Goal: Information Seeking & Learning: Understand process/instructions

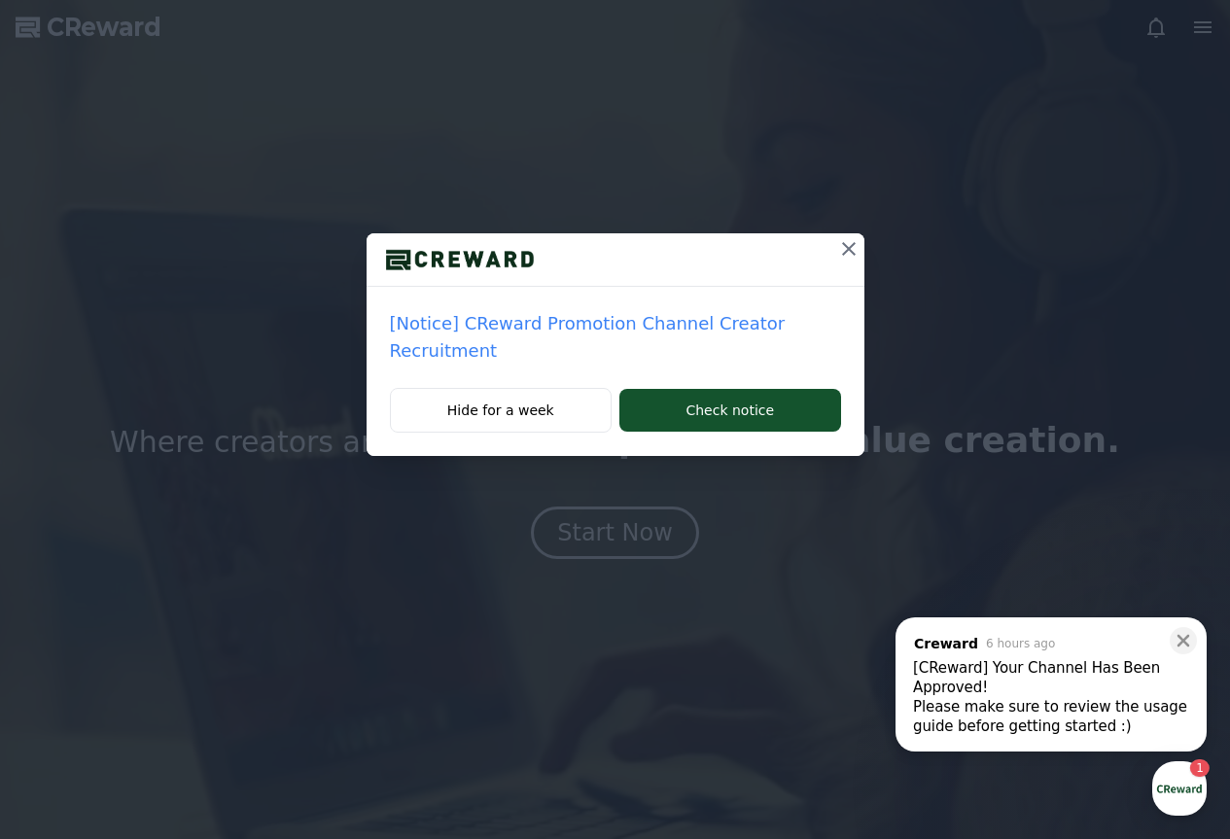
drag, startPoint x: 837, startPoint y: 261, endPoint x: 987, endPoint y: 317, distance: 161.0
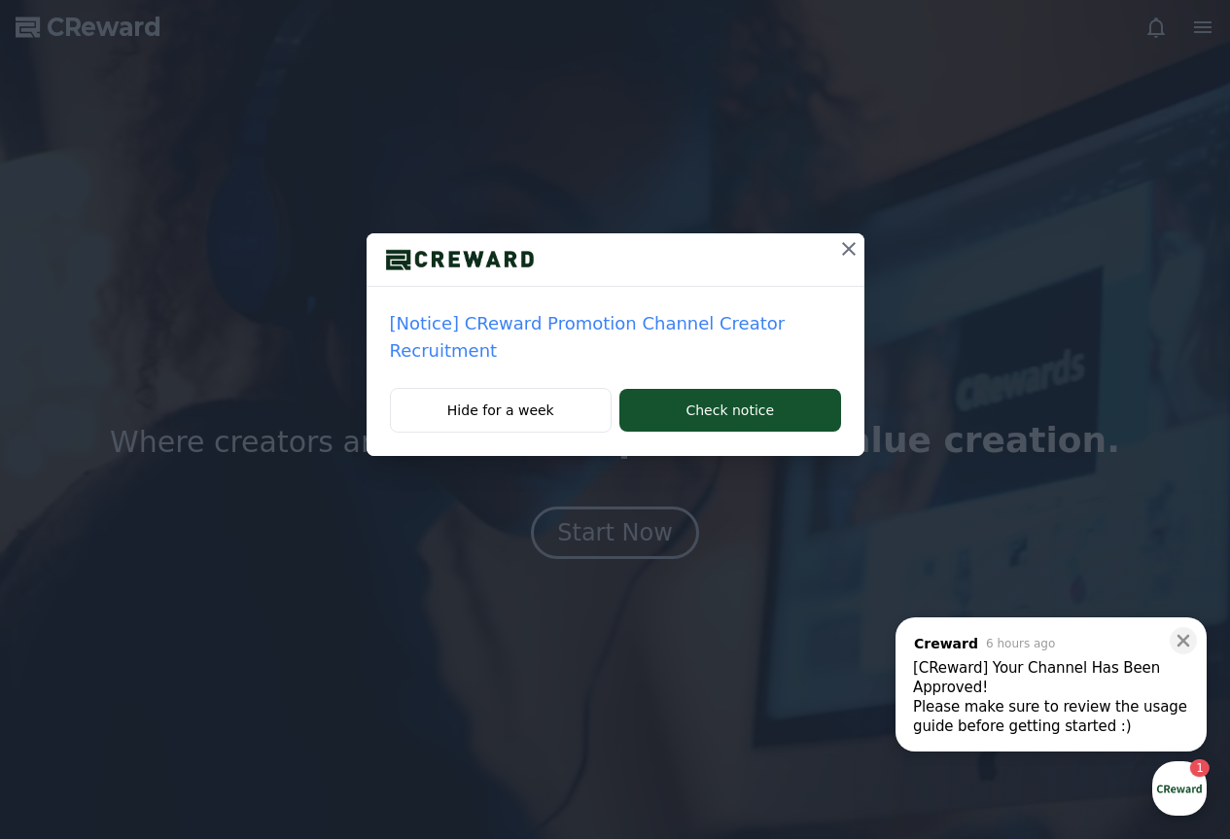
click at [981, 285] on div "[Notice] CReward Promotion Channel Creator Recruitment Hide for a week Check no…" at bounding box center [615, 243] width 1230 height 487
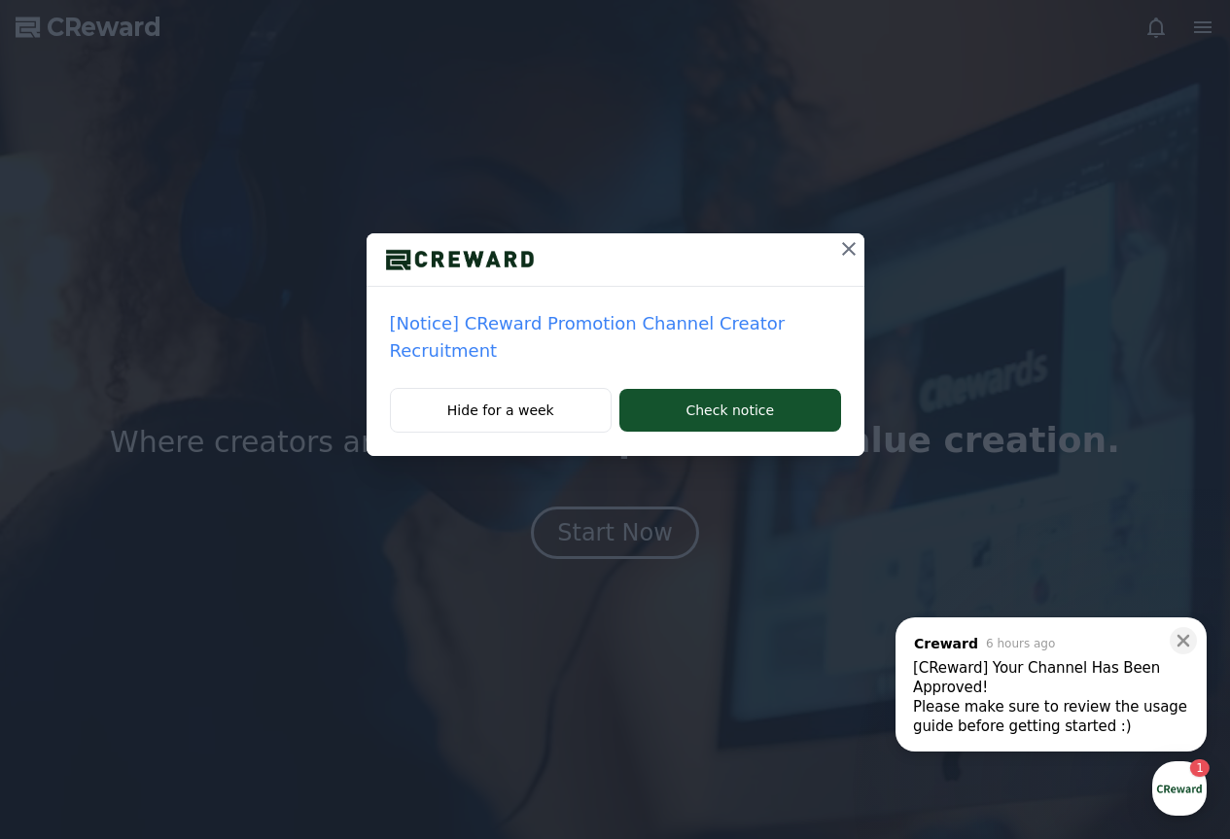
click at [1032, 687] on div "[CReward] Your Channel Has Been Approved!" at bounding box center [1051, 678] width 276 height 39
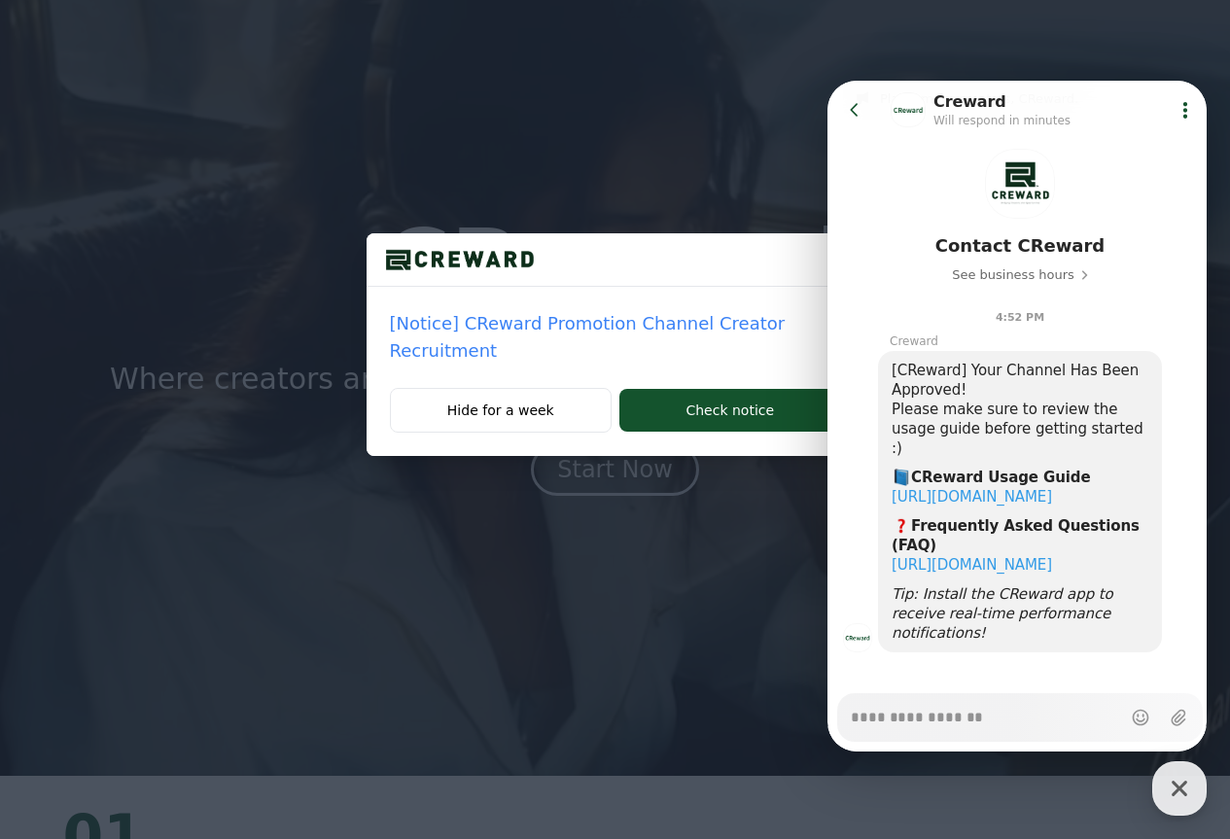
scroll to position [97, 0]
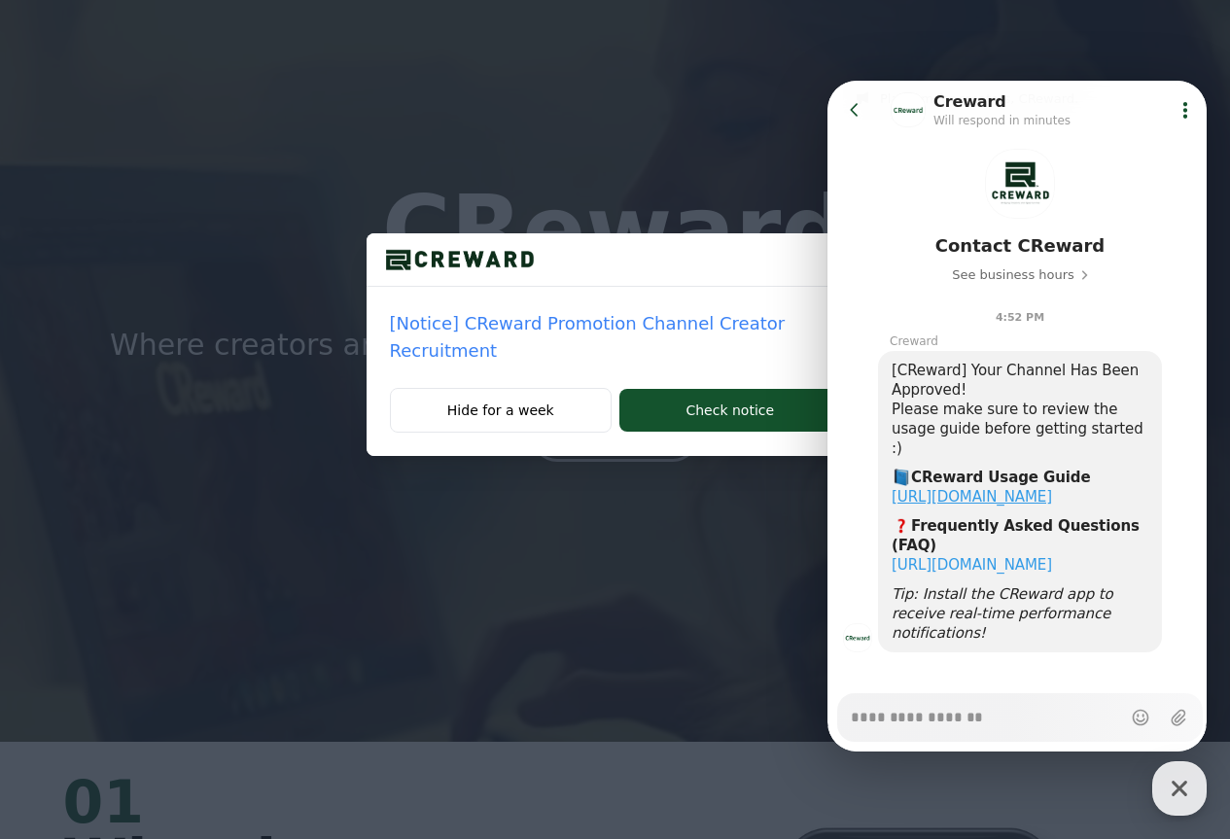
click at [1052, 488] on link "[URL][DOMAIN_NAME]" at bounding box center [972, 497] width 160 height 18
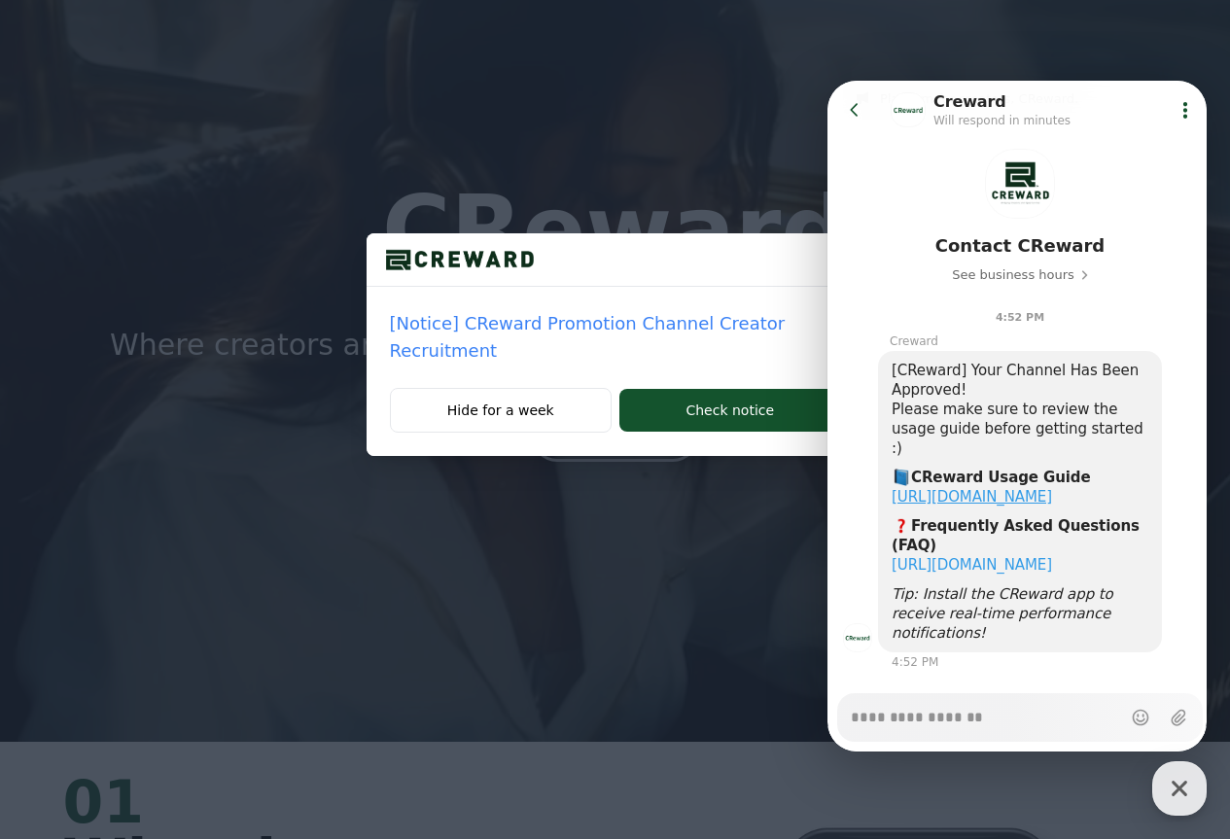
type textarea "*"
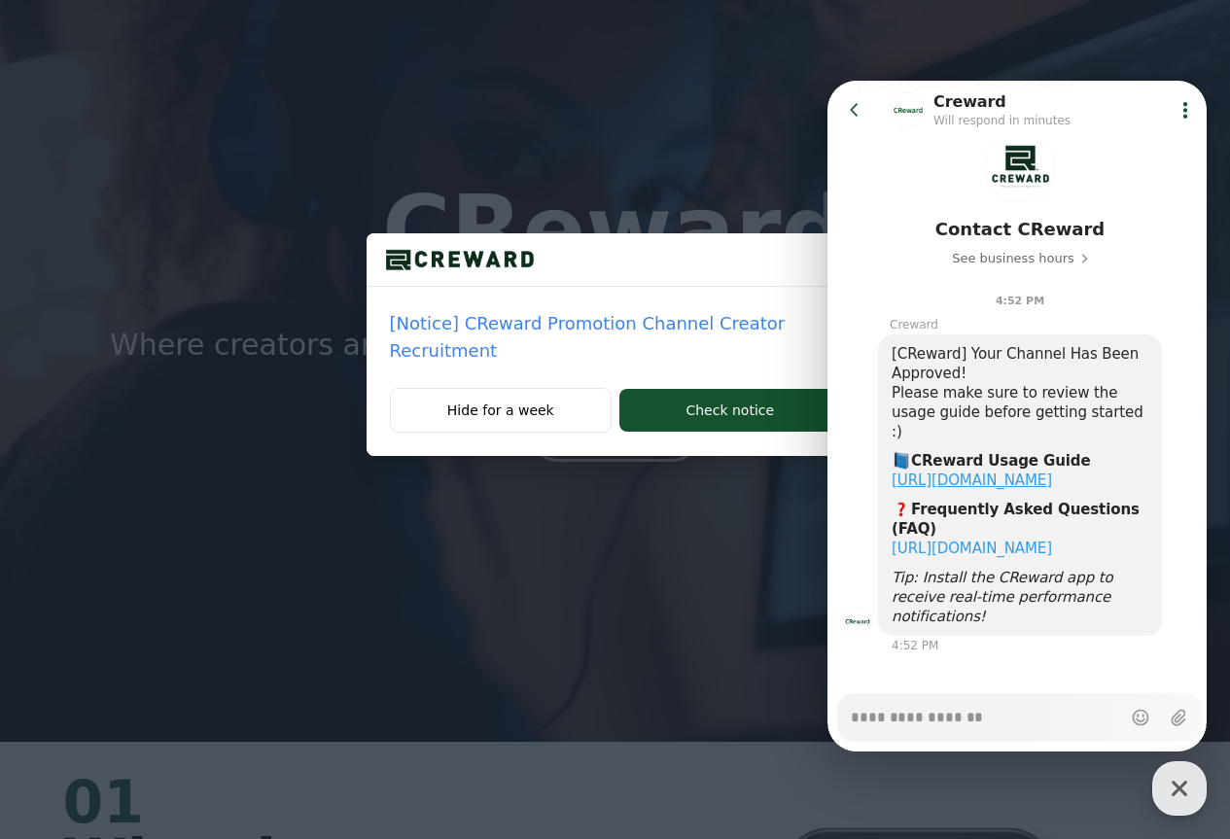
scroll to position [84, 0]
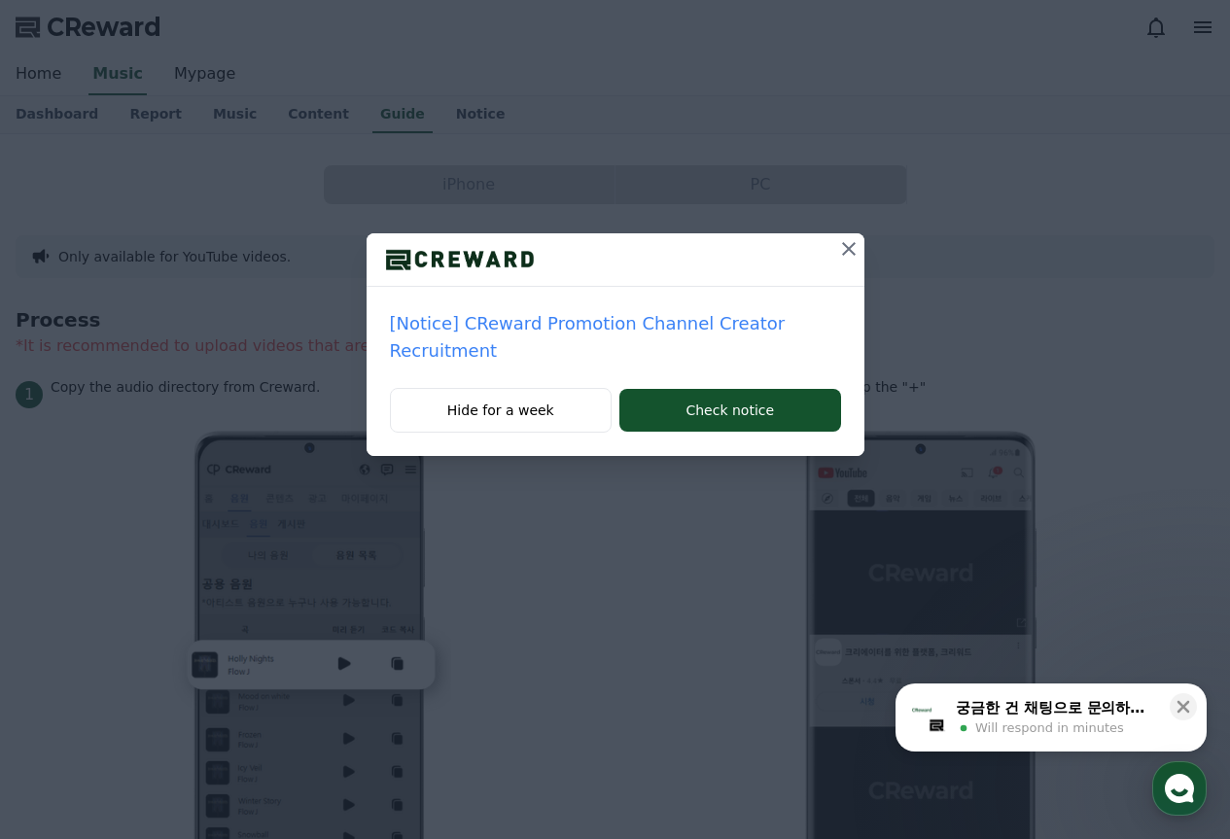
click at [1082, 731] on span "Will respond in minutes" at bounding box center [1050, 729] width 149 height 18
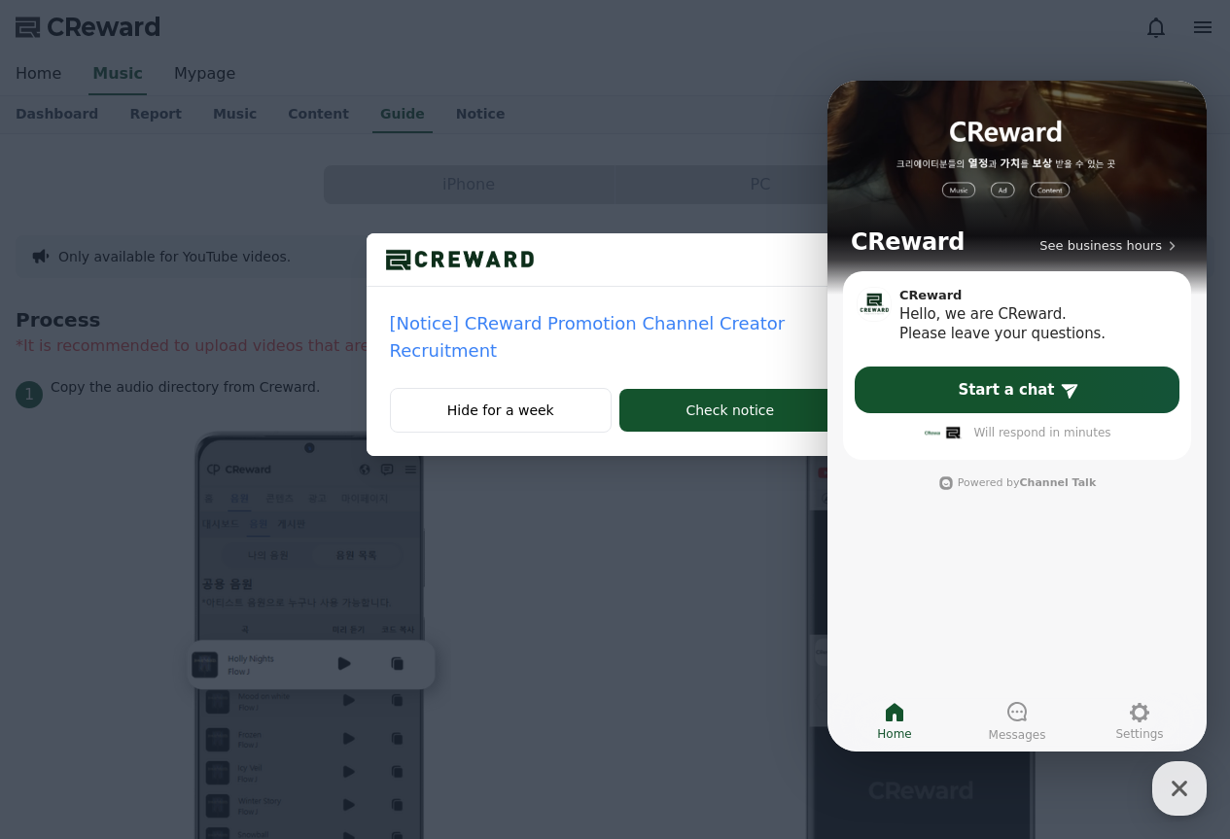
click at [952, 59] on div "[Notice] CReward Promotion Channel Creator Recruitment Hide for a week Check no…" at bounding box center [615, 243] width 1230 height 487
click at [1201, 780] on div "button" at bounding box center [1180, 789] width 54 height 54
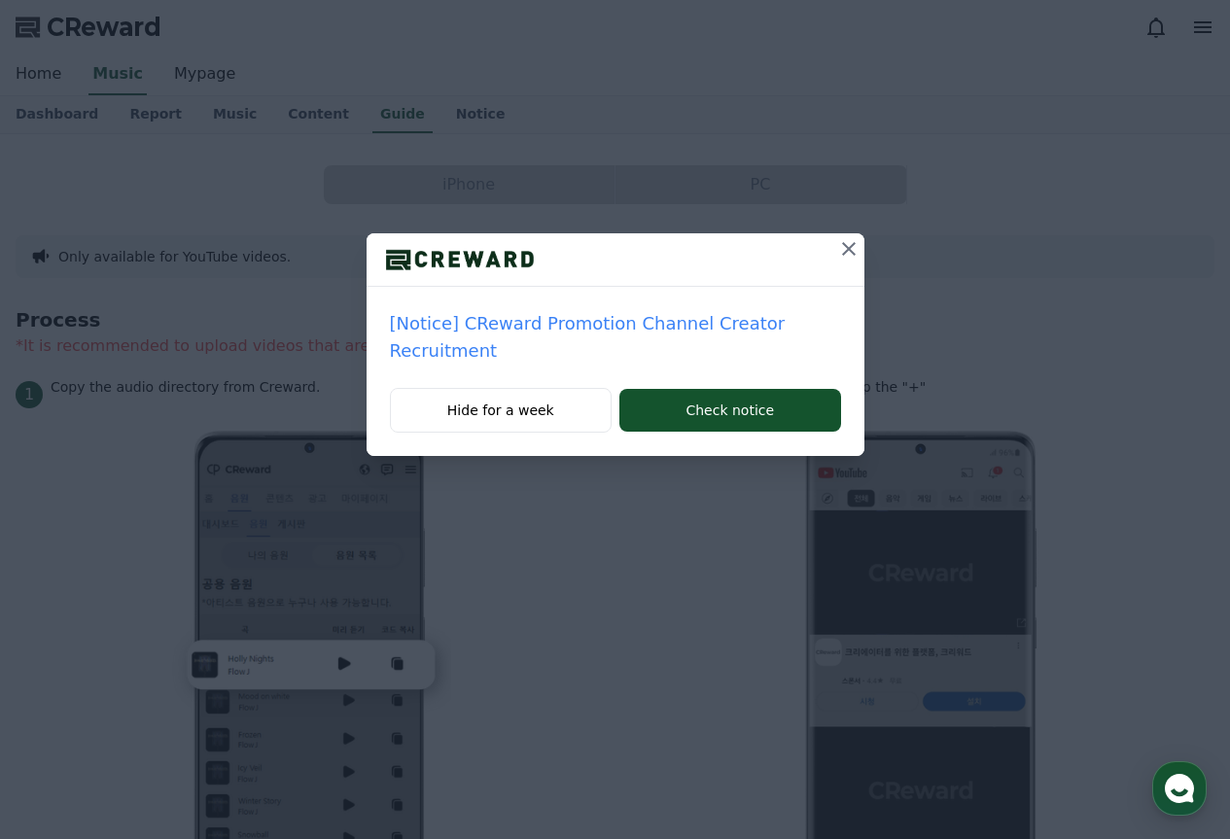
click at [853, 239] on icon at bounding box center [848, 248] width 23 height 23
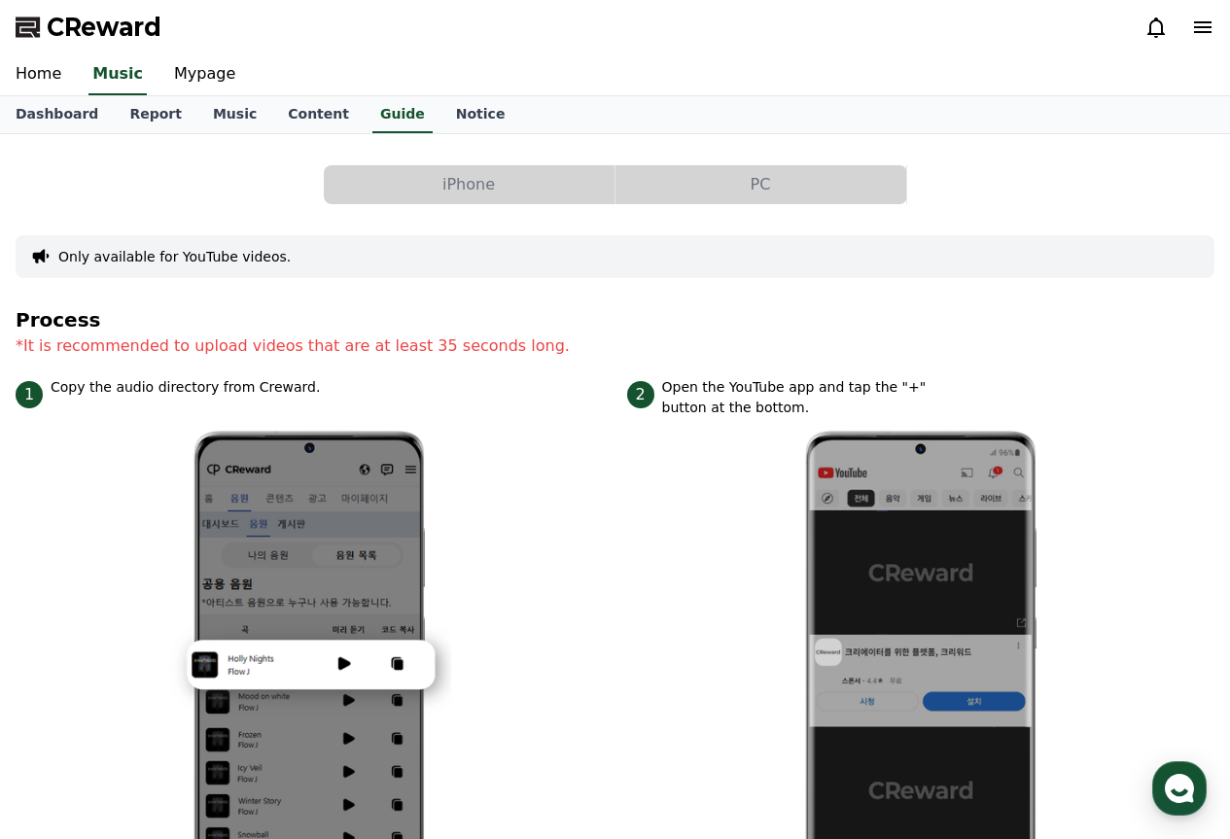
click at [722, 184] on button "PC" at bounding box center [761, 184] width 291 height 39
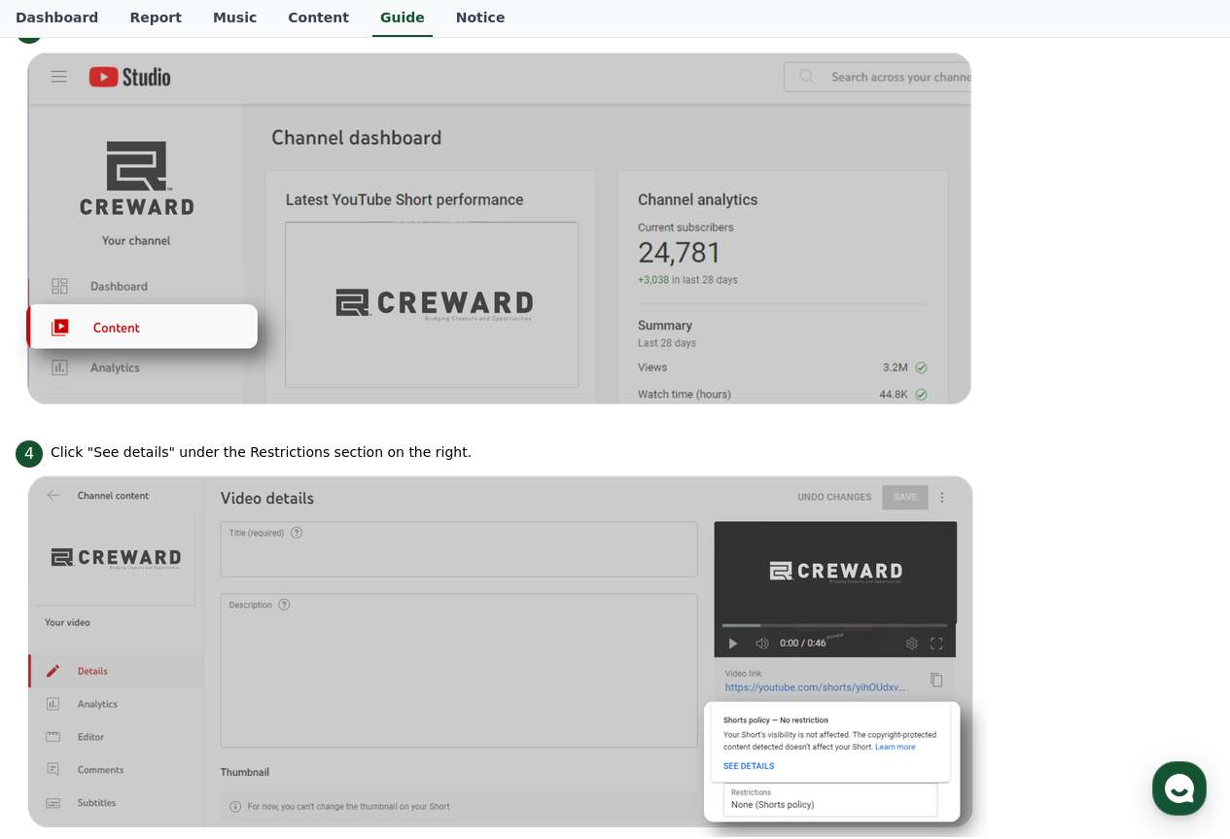
scroll to position [1203, 0]
click at [889, 269] on img at bounding box center [502, 230] width 973 height 370
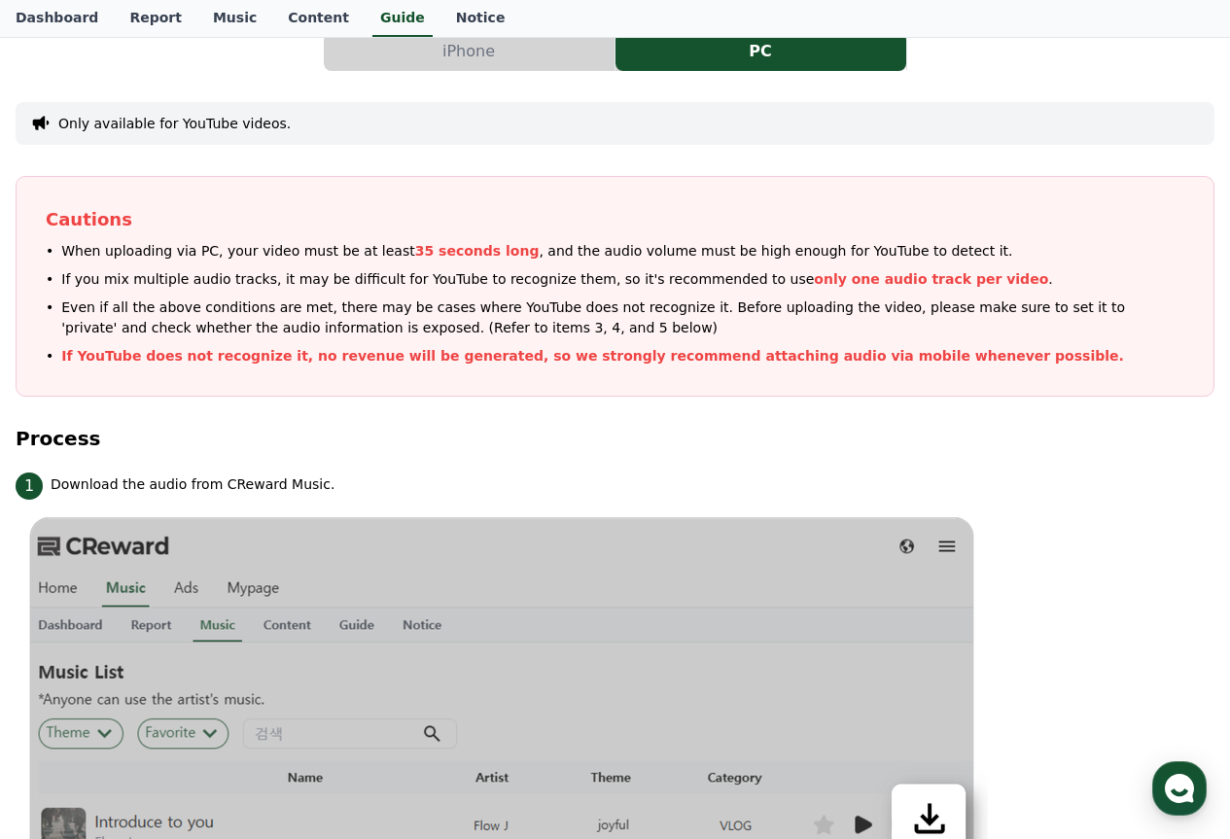
scroll to position [0, 0]
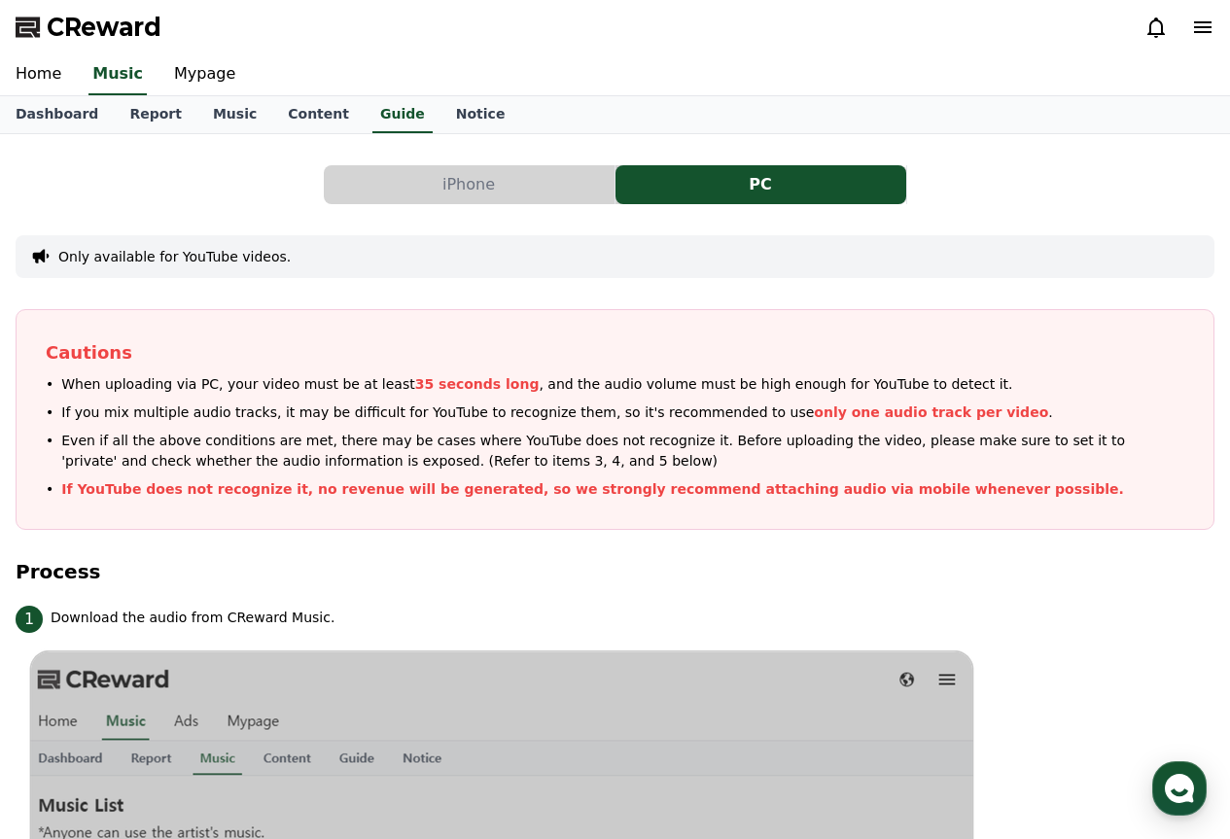
click at [490, 196] on button "iPhone" at bounding box center [469, 184] width 291 height 39
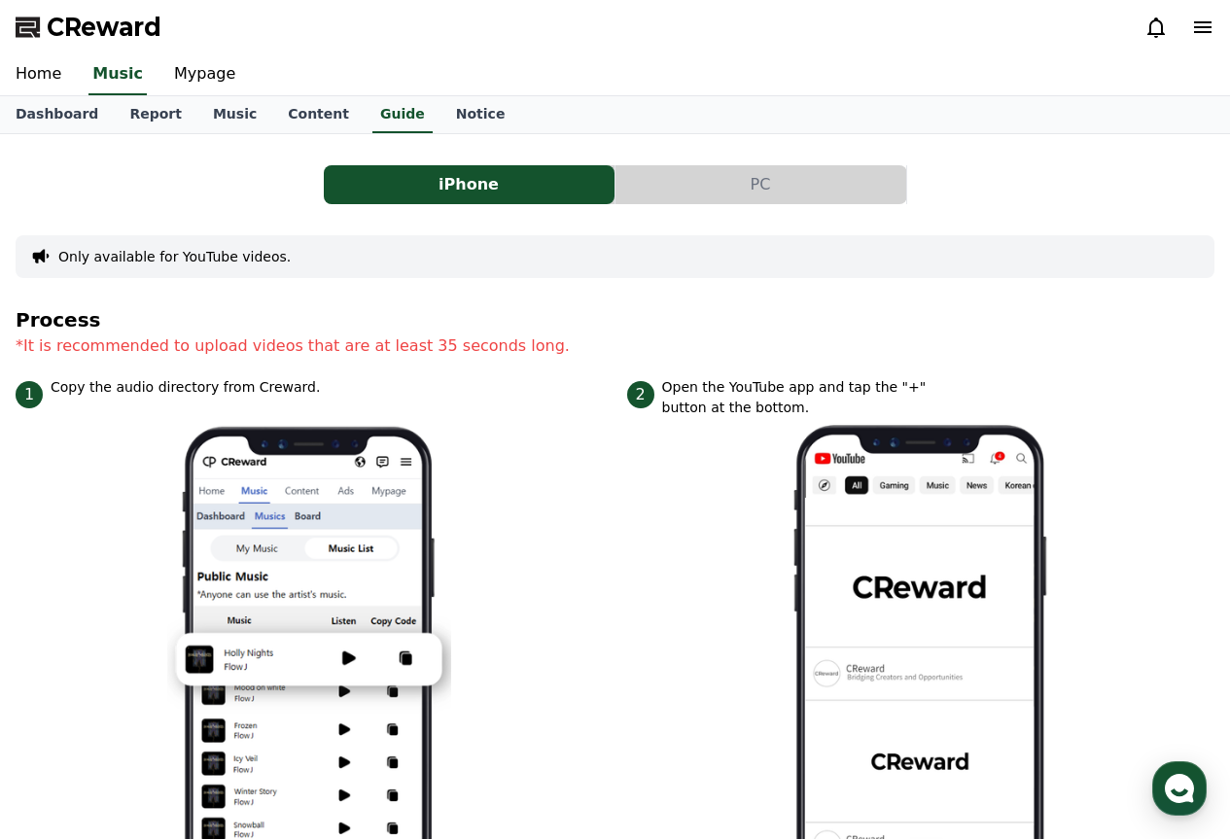
click at [448, 248] on div "Only available for YouTube videos." at bounding box center [615, 256] width 1199 height 43
drag, startPoint x: 310, startPoint y: 261, endPoint x: 293, endPoint y: 265, distance: 17.9
click at [298, 265] on div "Only available for YouTube videos." at bounding box center [615, 256] width 1199 height 43
click at [211, 265] on button "Only available for YouTube videos." at bounding box center [174, 256] width 232 height 19
click at [35, 262] on icon at bounding box center [40, 256] width 19 height 19
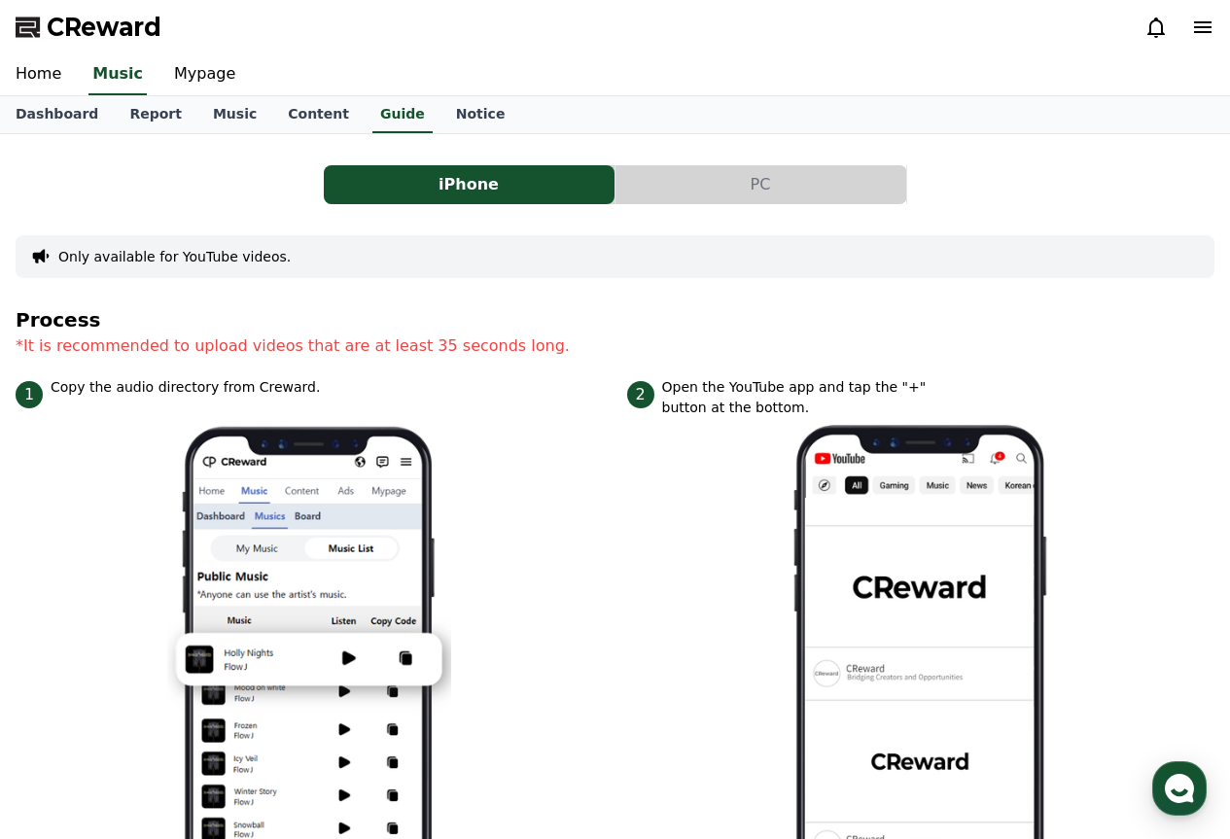
click at [66, 252] on button "Only available for YouTube videos." at bounding box center [174, 256] width 232 height 19
click at [187, 256] on button "Only available for YouTube videos." at bounding box center [174, 256] width 232 height 19
click at [204, 256] on button "Only available for YouTube videos." at bounding box center [174, 256] width 232 height 19
click at [144, 101] on link "Report" at bounding box center [156, 114] width 84 height 37
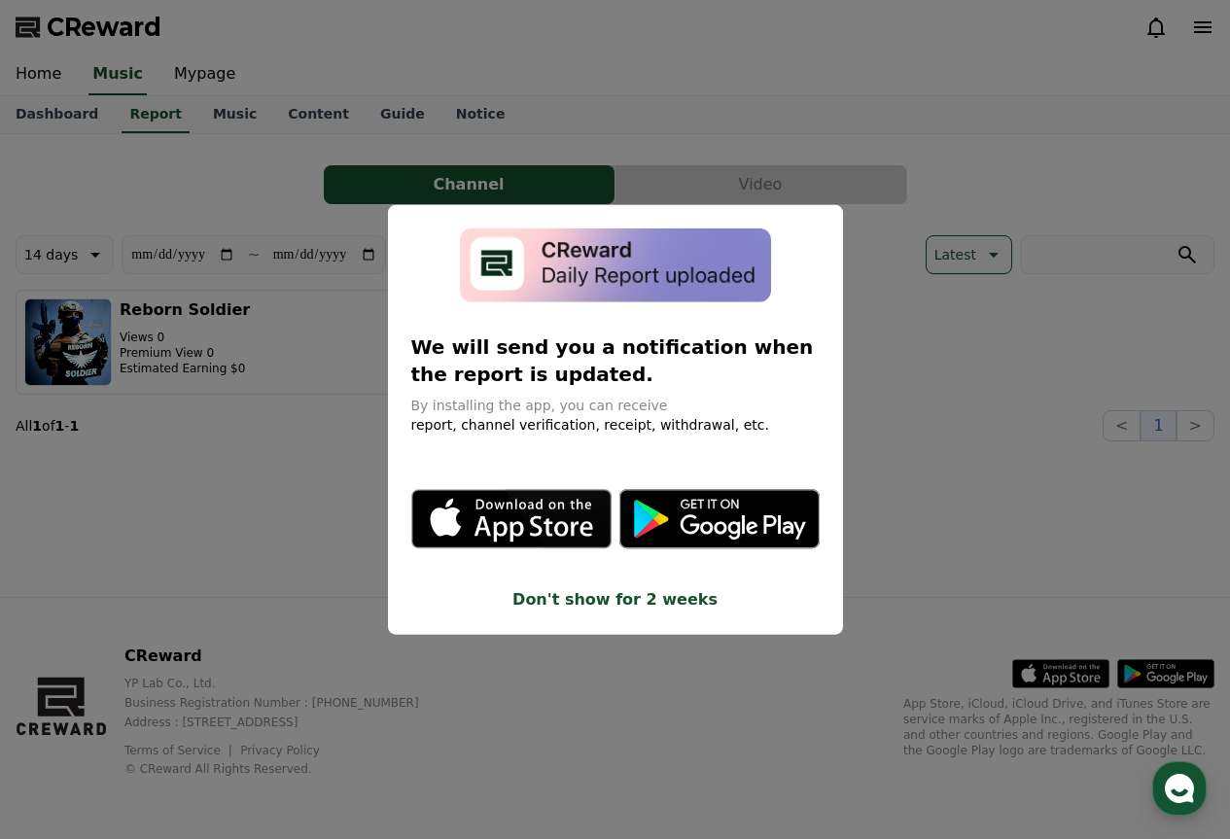
click at [937, 301] on button "close modal" at bounding box center [615, 419] width 1230 height 839
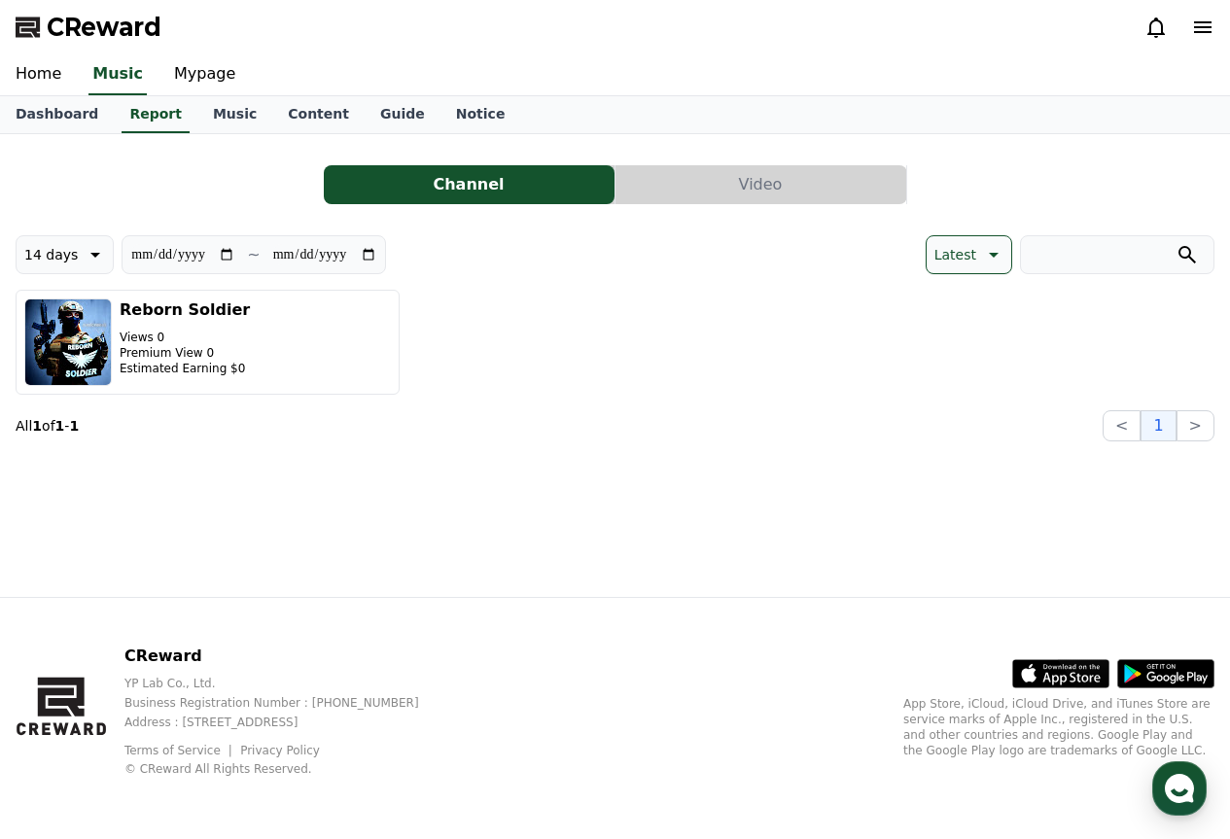
click at [711, 178] on button "Video" at bounding box center [761, 184] width 291 height 39
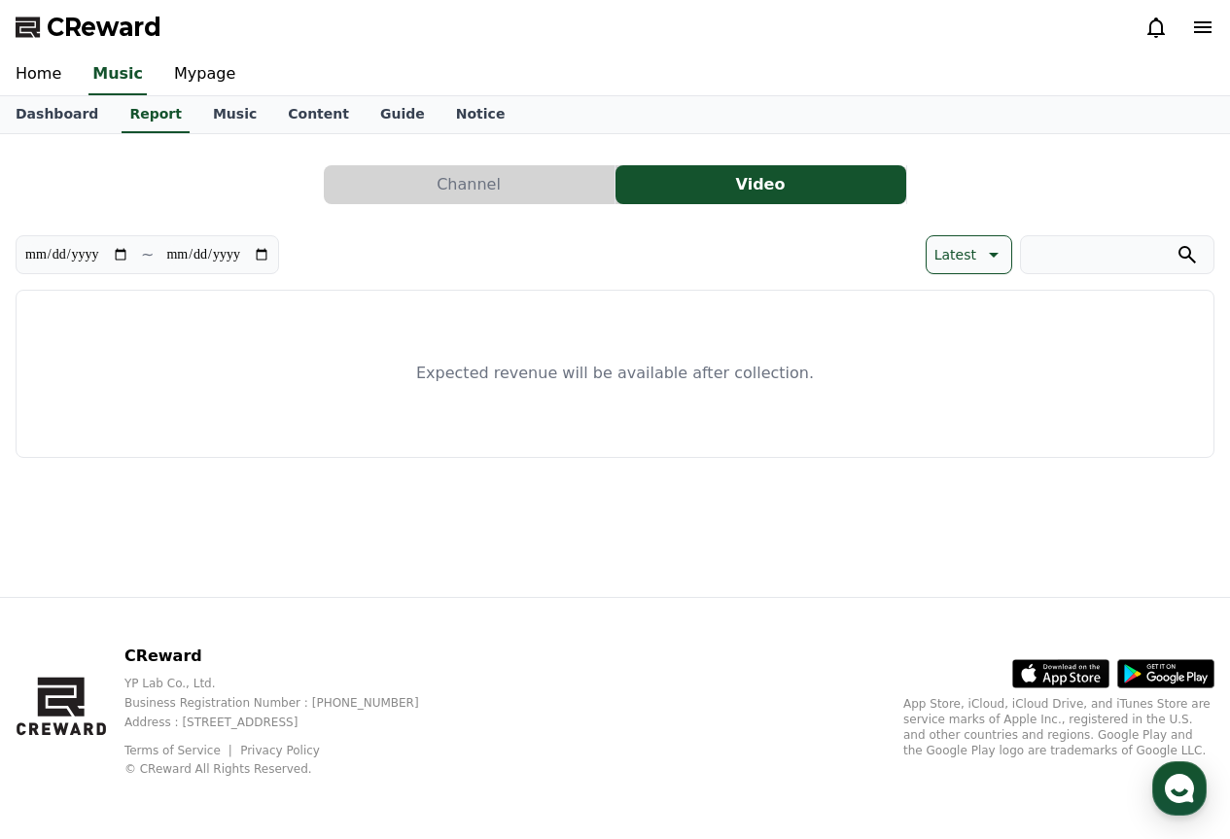
click at [510, 185] on button "Channel" at bounding box center [469, 184] width 291 height 39
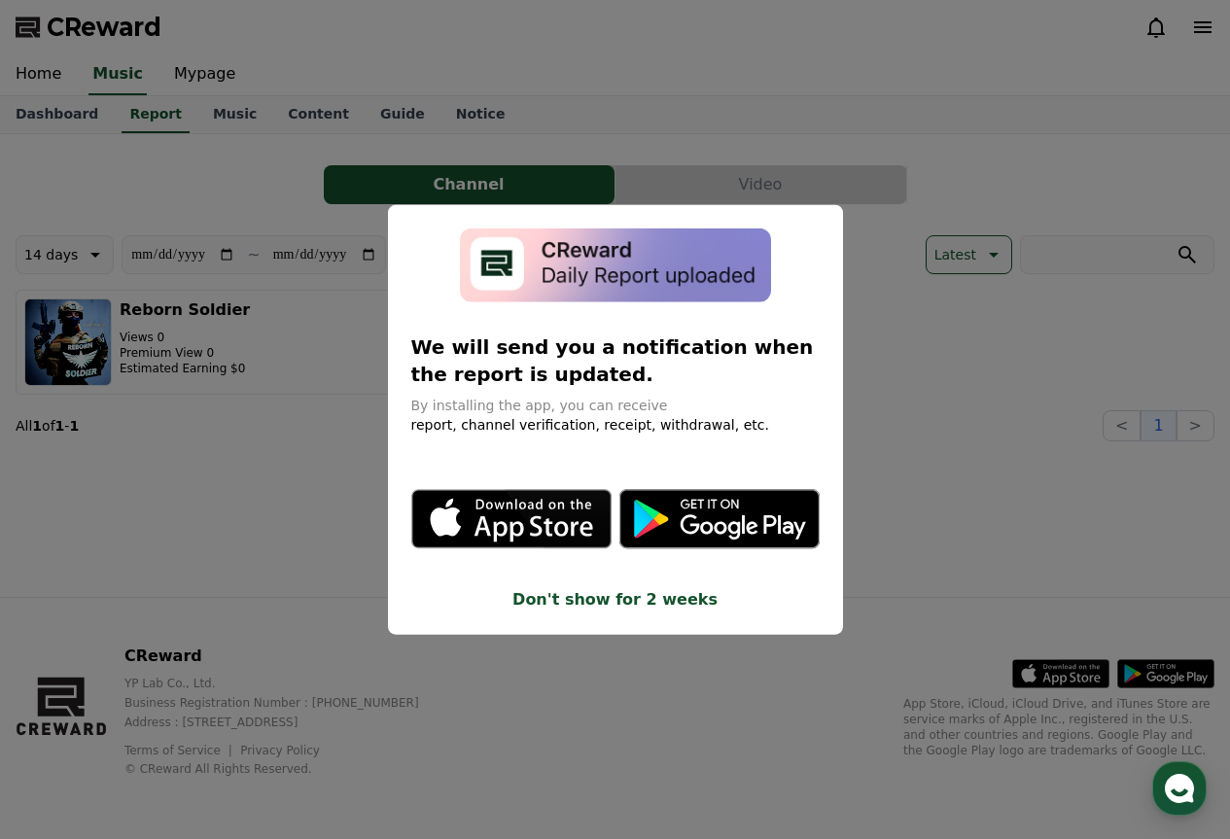
click at [244, 169] on button "close modal" at bounding box center [615, 419] width 1230 height 839
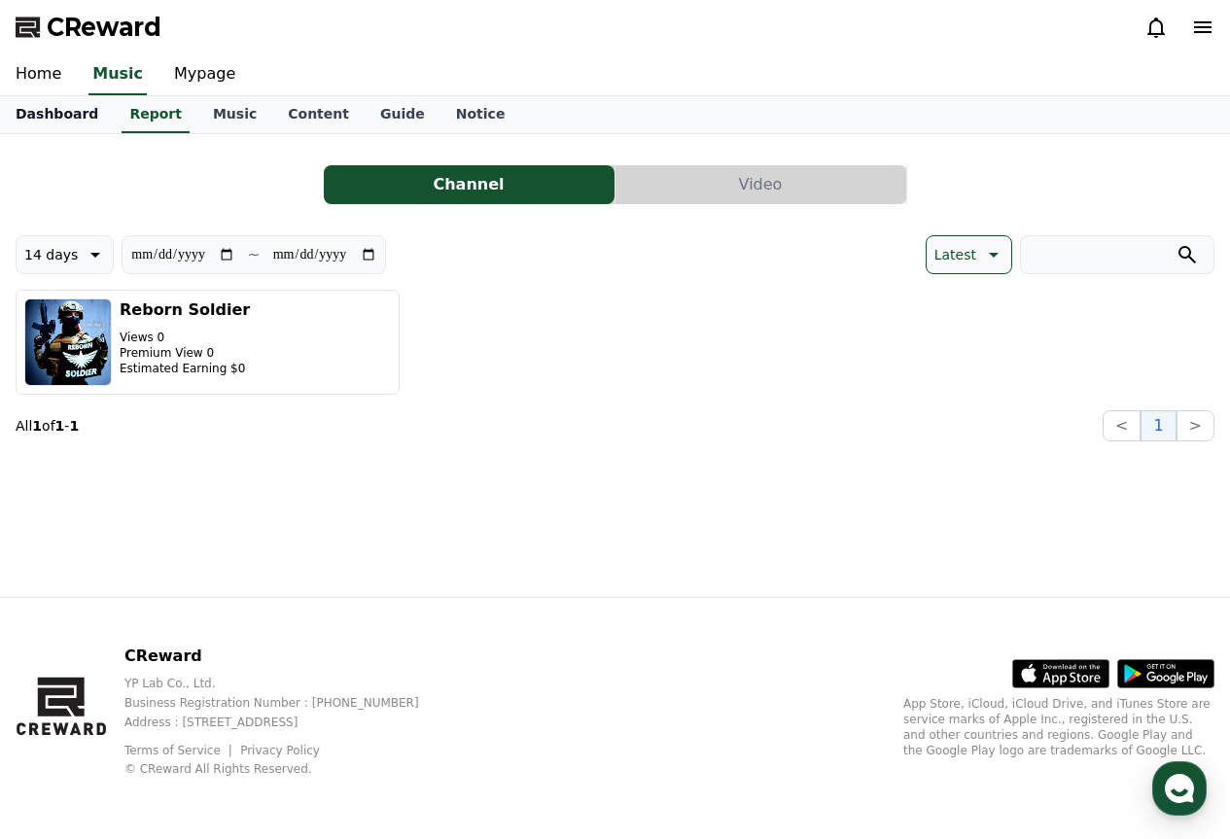
click at [69, 117] on link "Dashboard" at bounding box center [57, 114] width 114 height 37
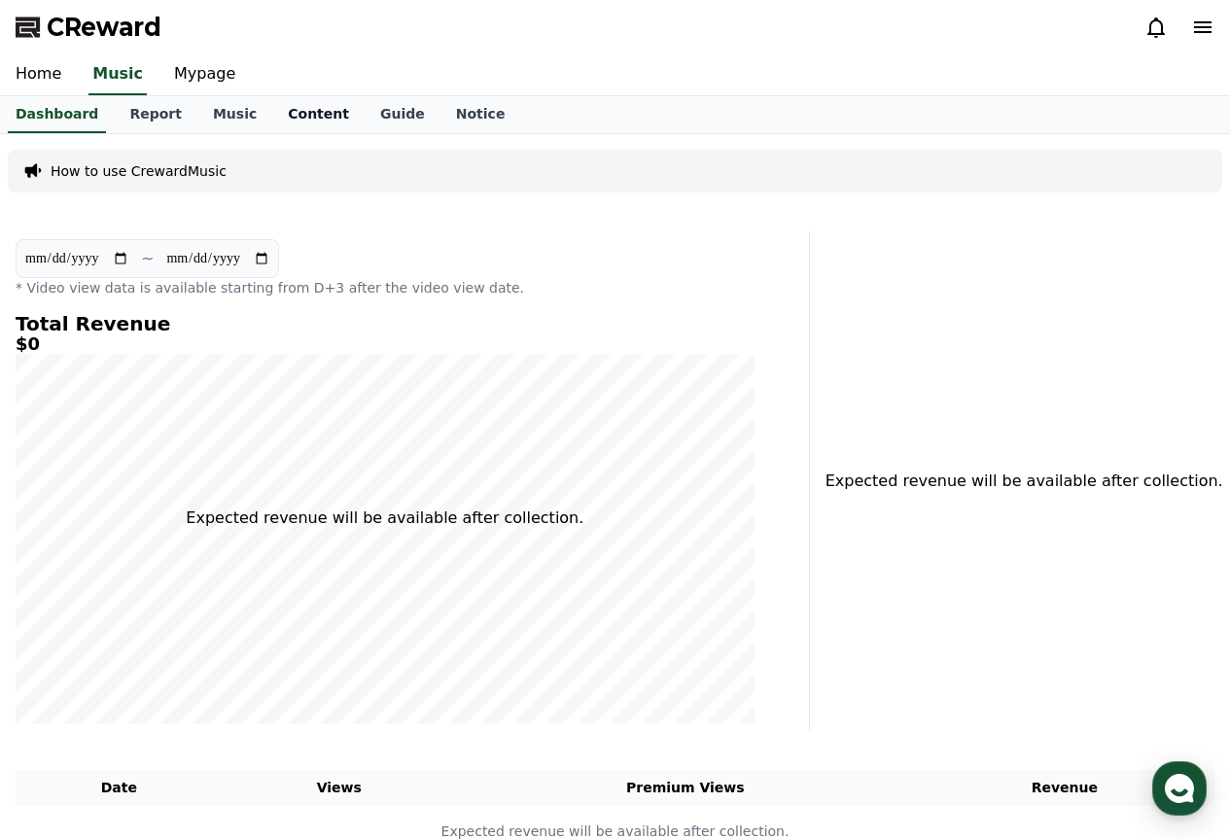
click at [273, 104] on link "Content" at bounding box center [318, 114] width 92 height 37
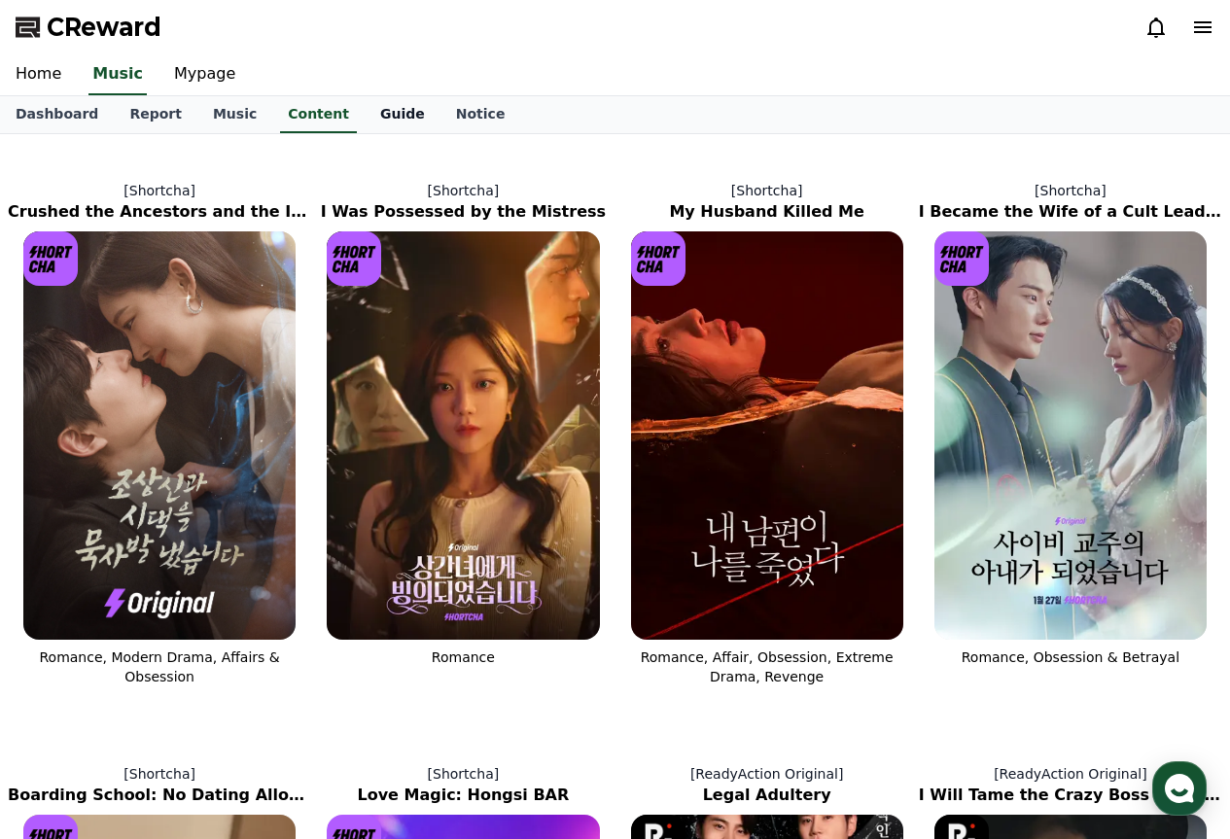
click at [365, 113] on link "Guide" at bounding box center [403, 114] width 76 height 37
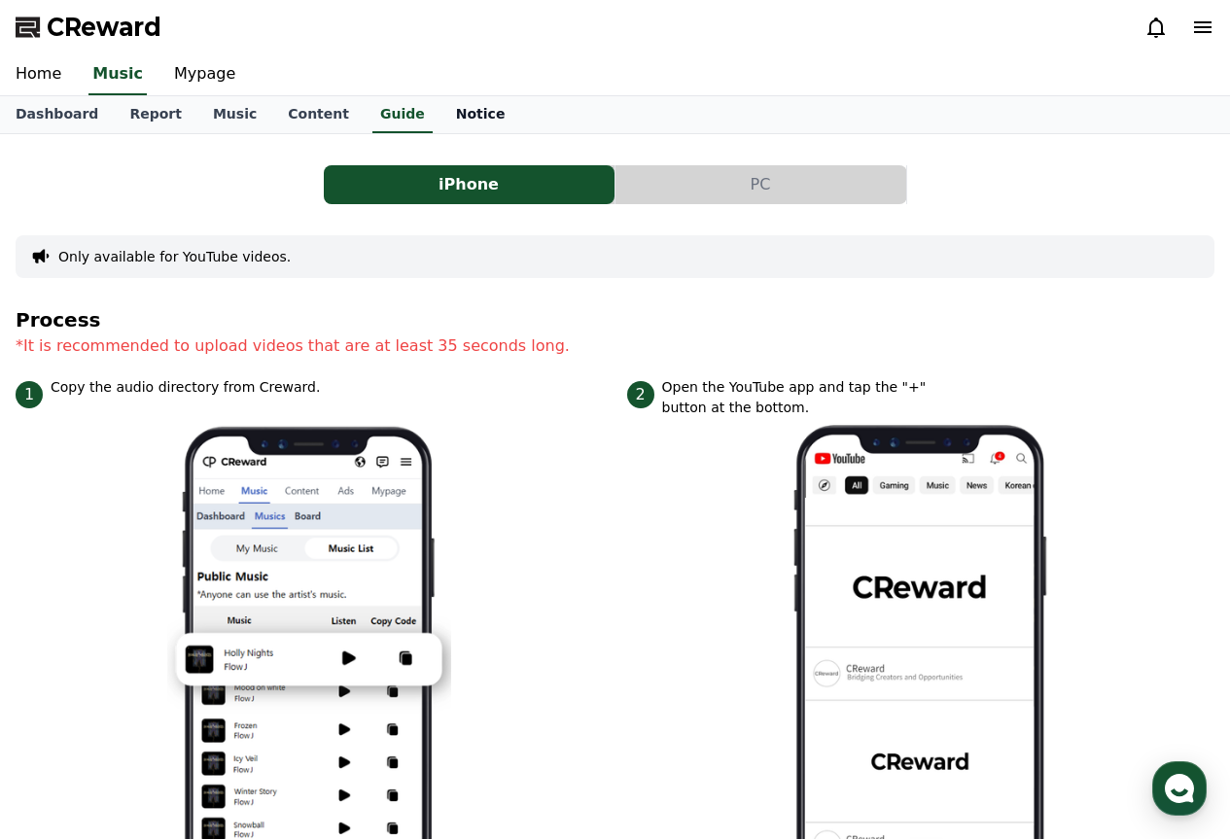
click at [441, 119] on link "Notice" at bounding box center [481, 114] width 81 height 37
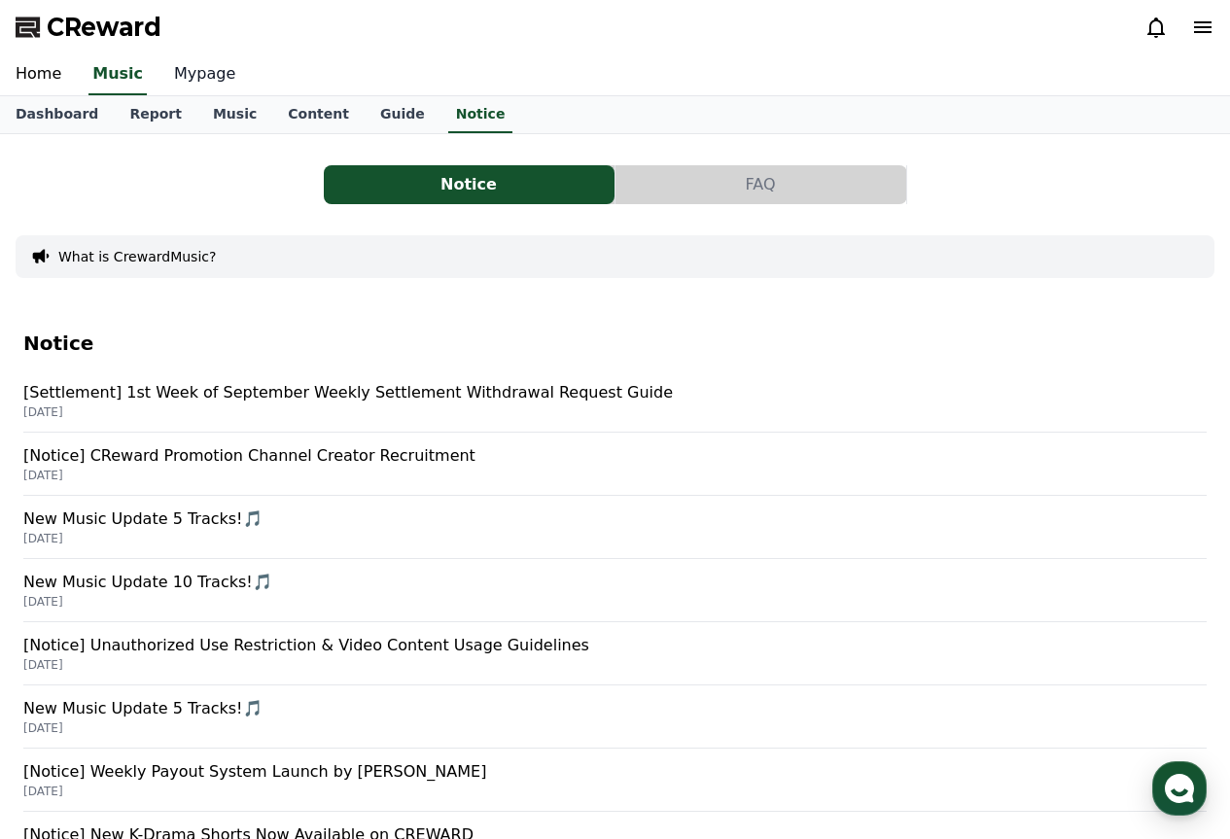
click at [177, 81] on link "Mypage" at bounding box center [205, 74] width 92 height 41
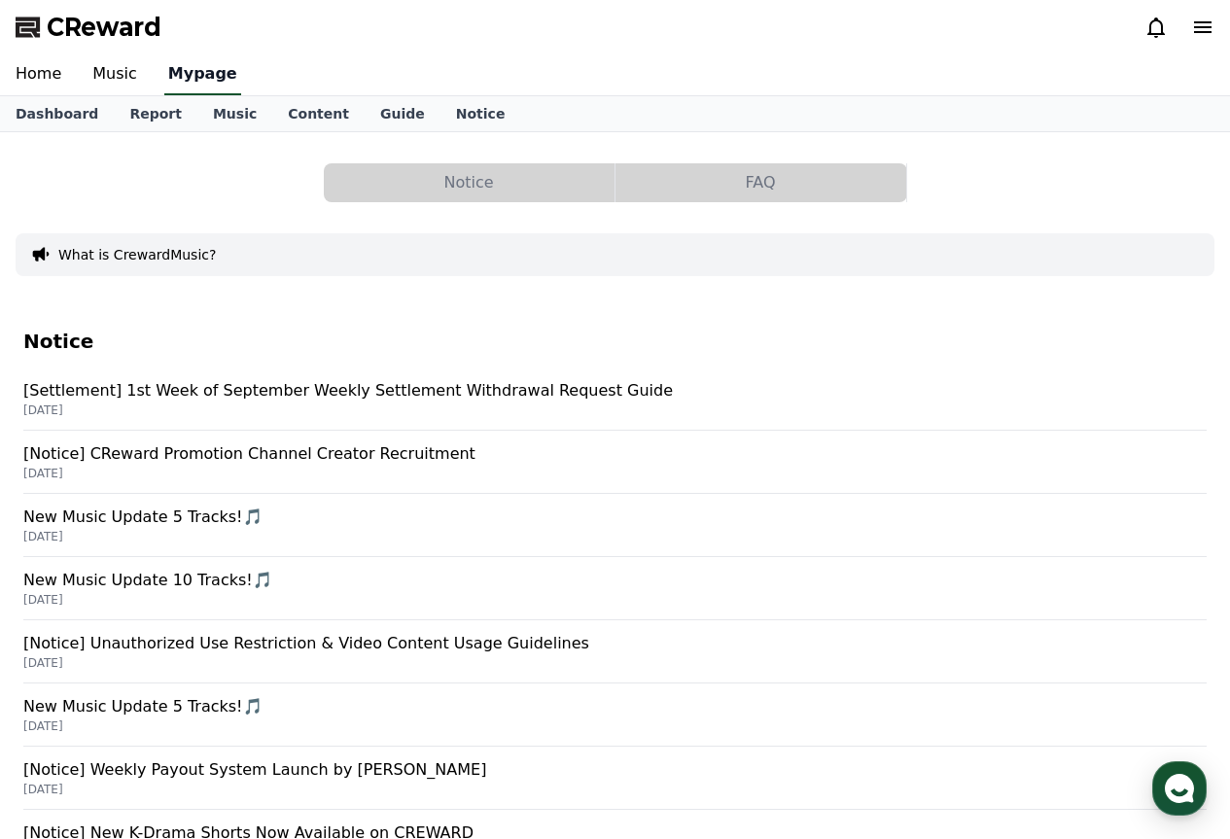
select select "**********"
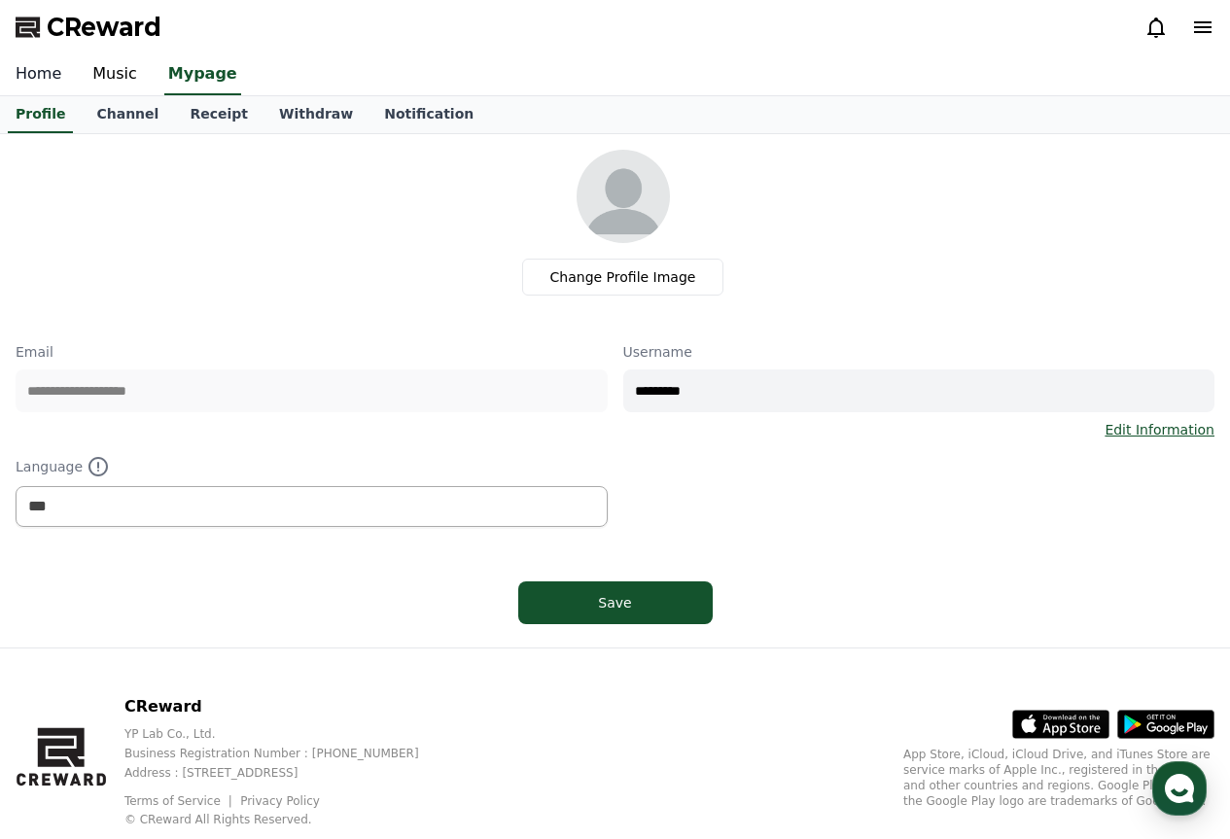
click at [39, 71] on link "Home" at bounding box center [38, 74] width 77 height 41
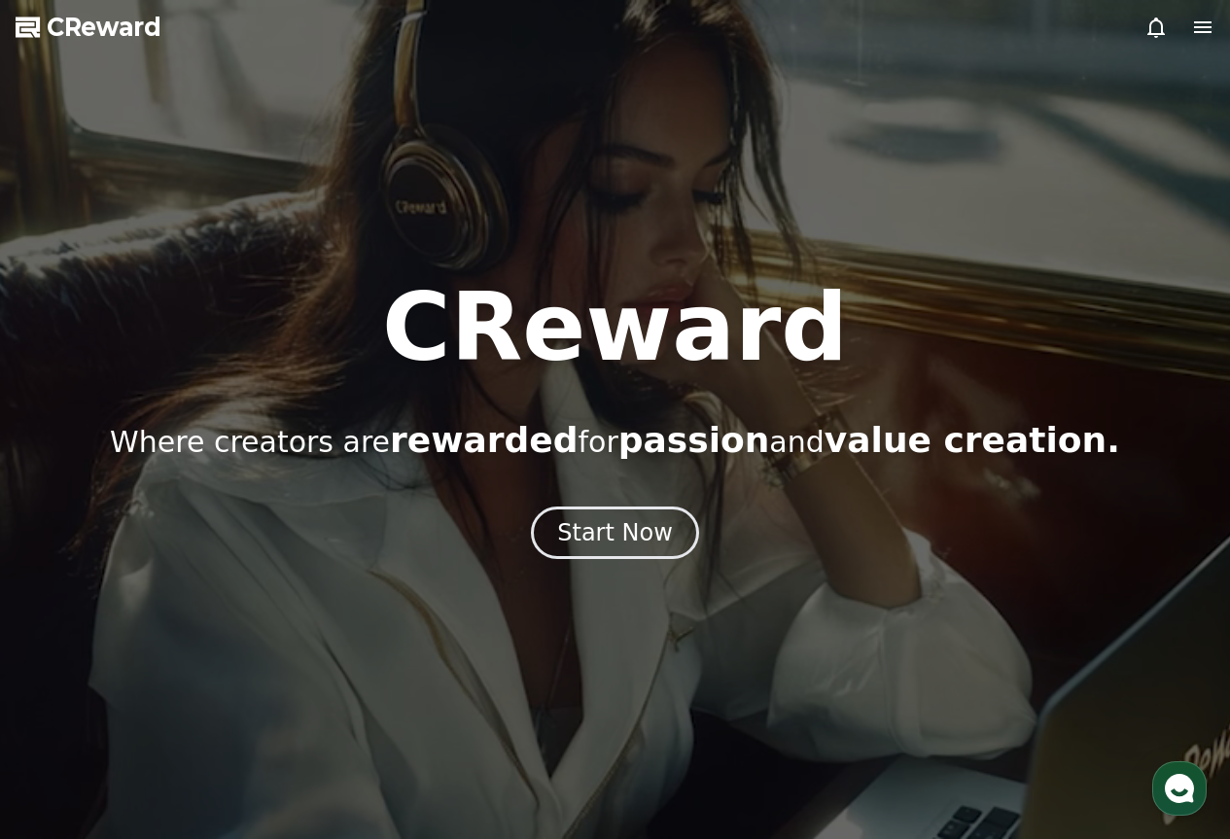
click at [1207, 795] on div at bounding box center [615, 419] width 1230 height 839
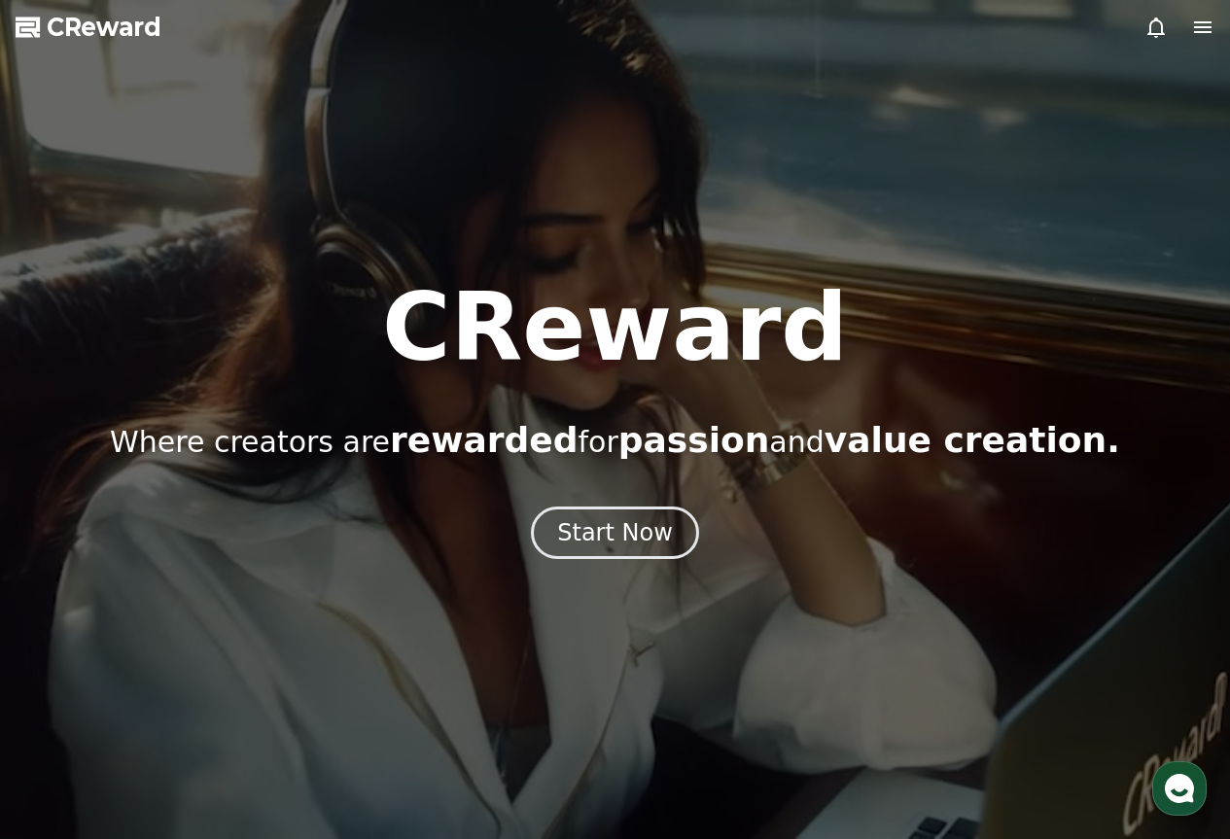
click at [1195, 791] on icon "button" at bounding box center [1179, 788] width 35 height 35
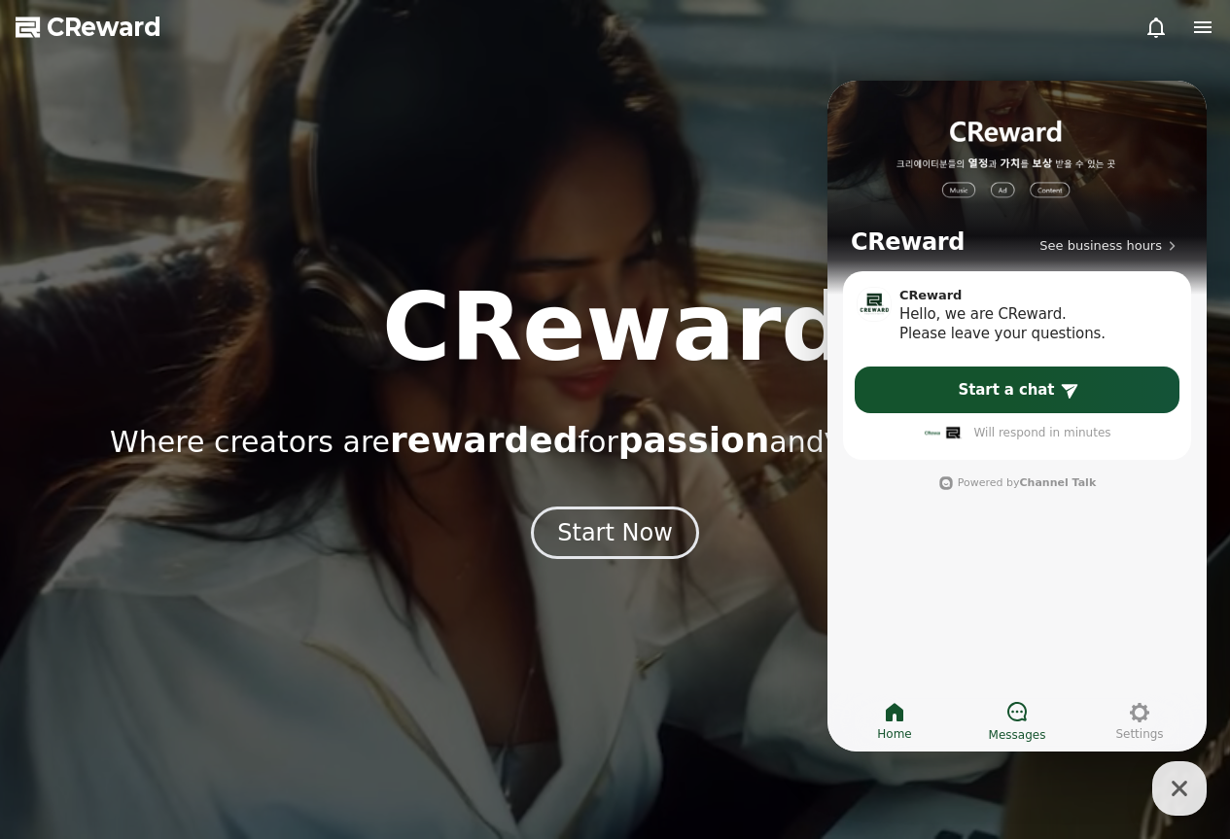
click at [1049, 706] on link "Messages" at bounding box center [1017, 721] width 123 height 49
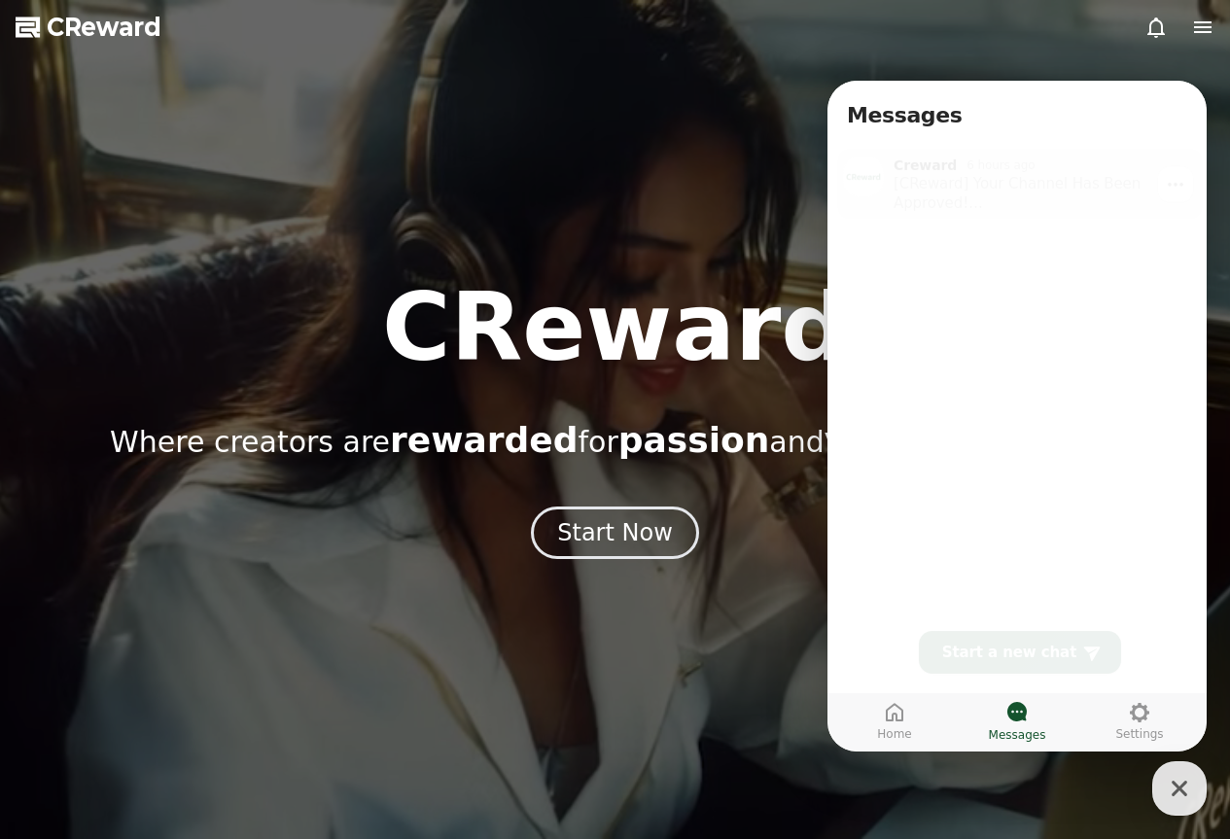
click at [1043, 183] on div "[CReward] Your Channel Has Been Approved! Please make sure to review the usage …" at bounding box center [1042, 187] width 296 height 39
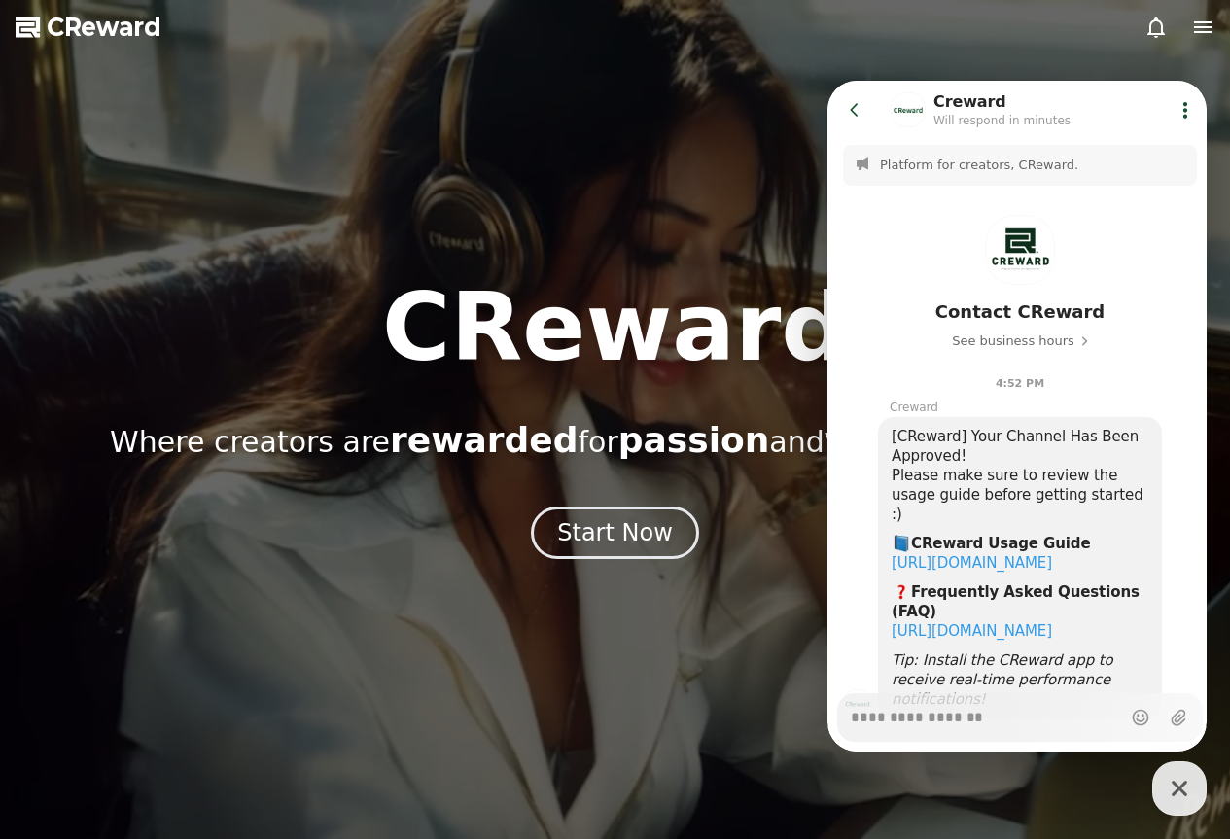
scroll to position [66, 0]
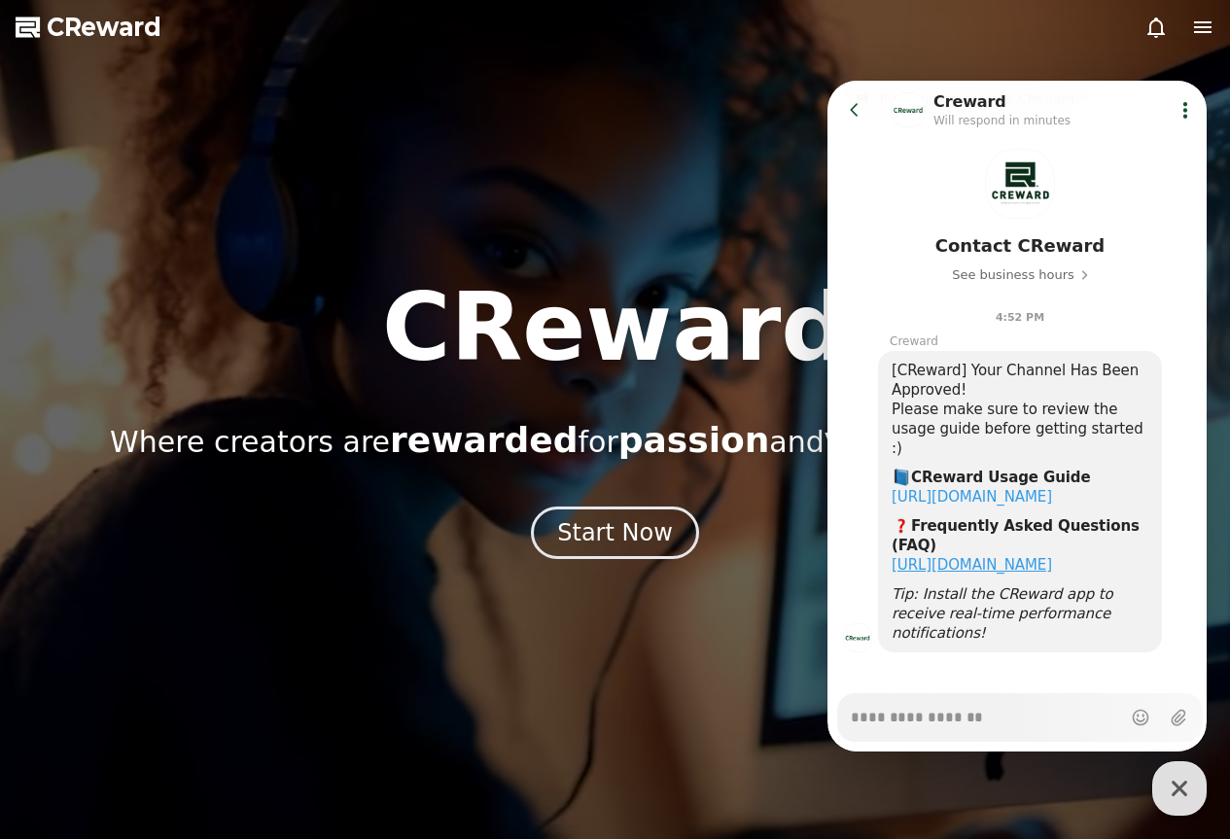
click at [1052, 564] on link "[URL][DOMAIN_NAME]" at bounding box center [972, 565] width 160 height 18
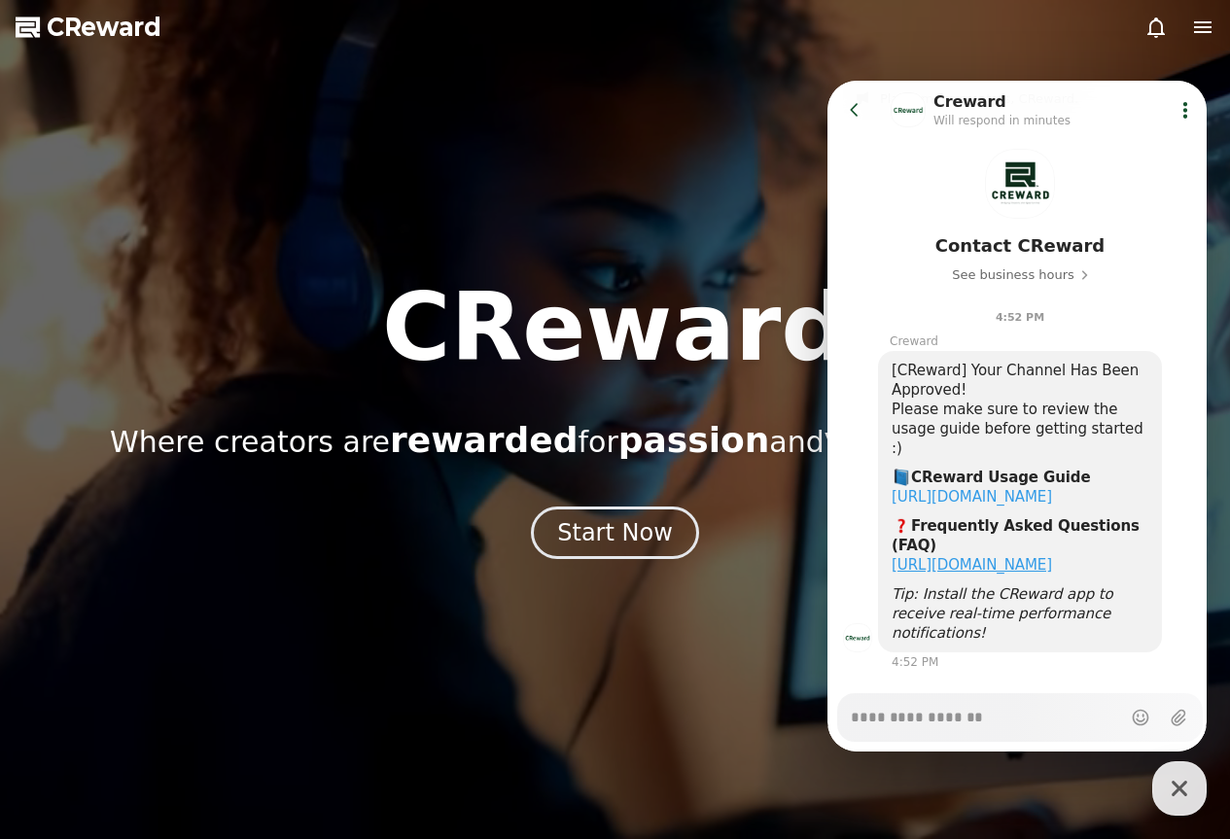
type textarea "*"
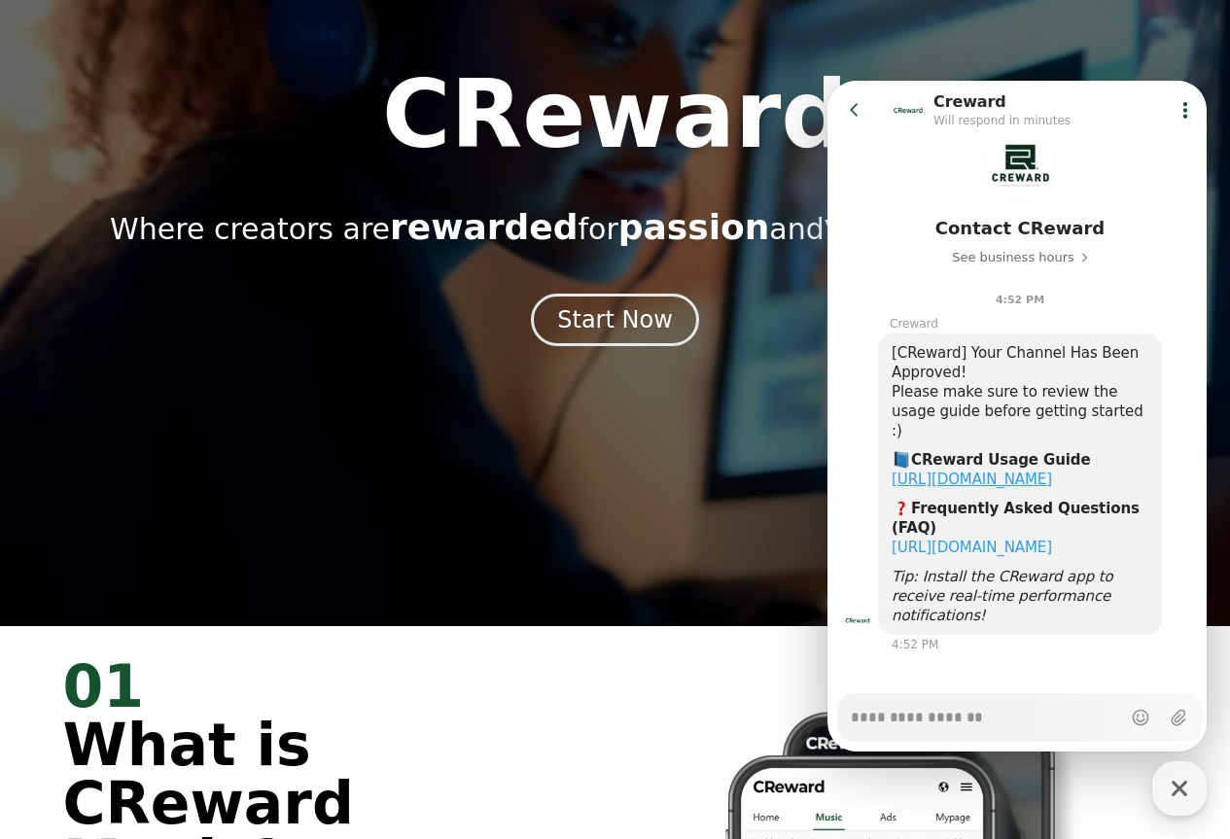
scroll to position [486, 0]
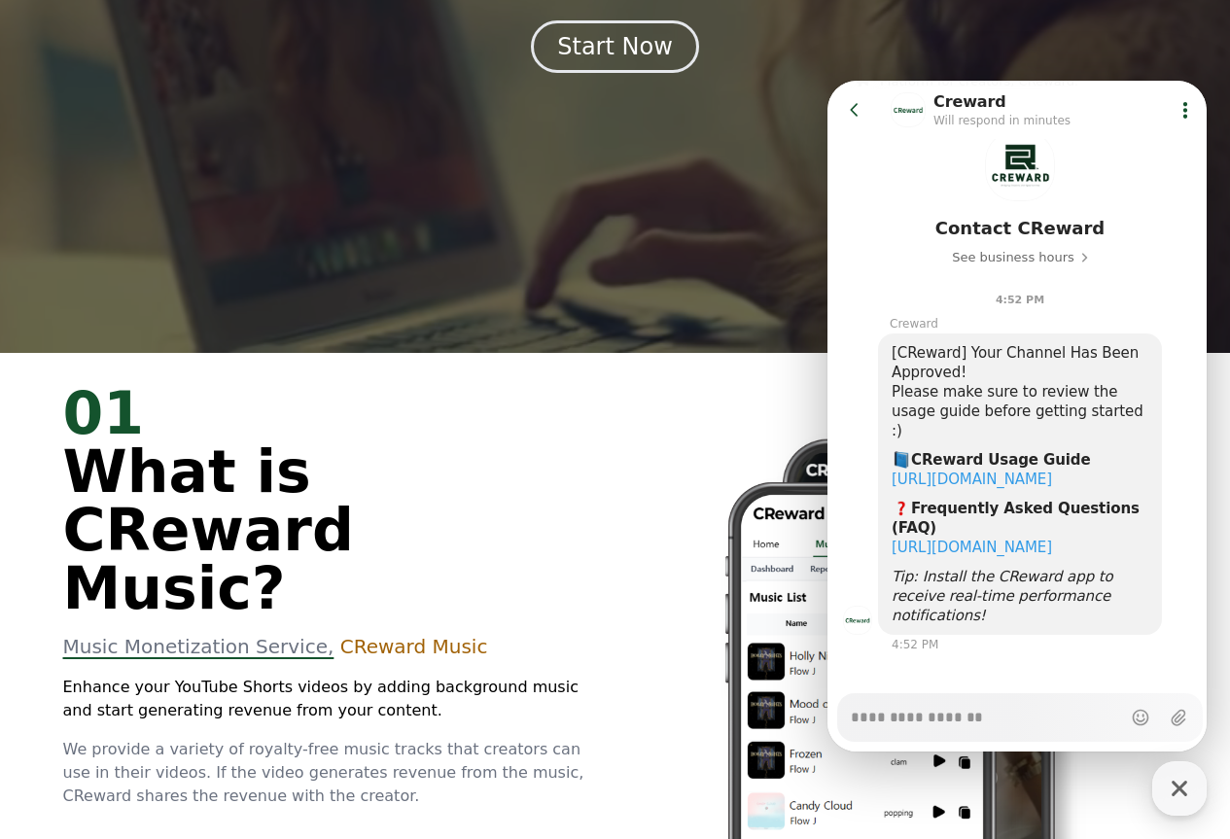
click at [854, 89] on header "Go to previous page Chat Room Creward Will respond in minutes Show userchat act…" at bounding box center [1020, 110] width 385 height 58
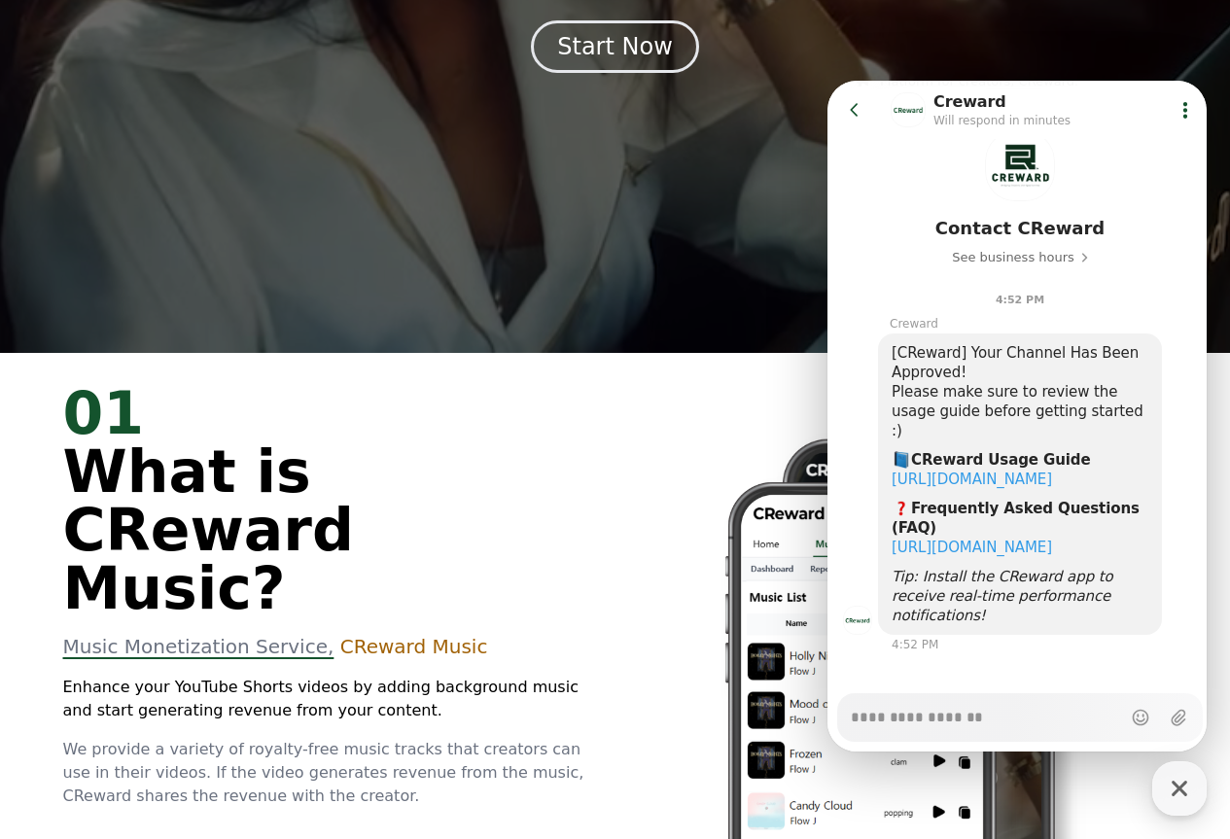
click at [854, 103] on icon at bounding box center [854, 109] width 19 height 19
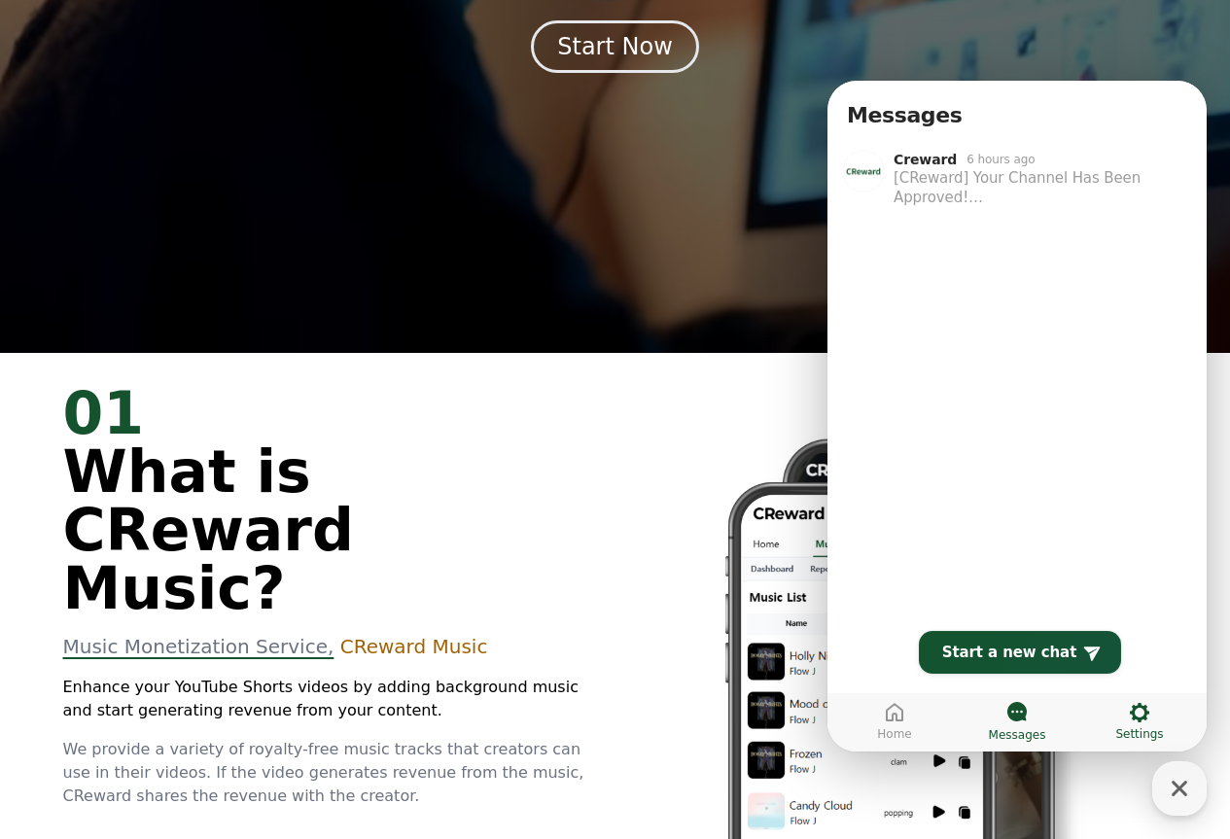
click at [1158, 730] on span "Settings" at bounding box center [1140, 735] width 48 height 16
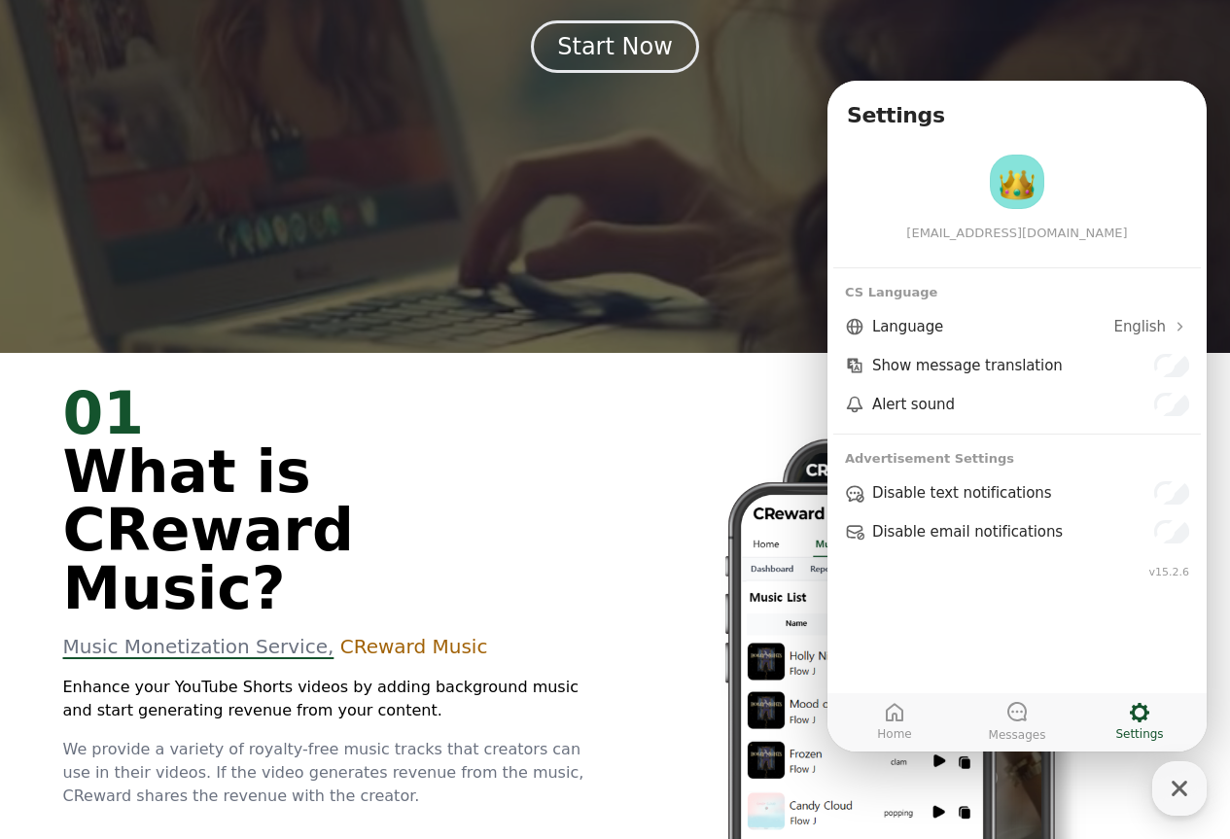
click at [714, 574] on img at bounding box center [862, 744] width 446 height 565
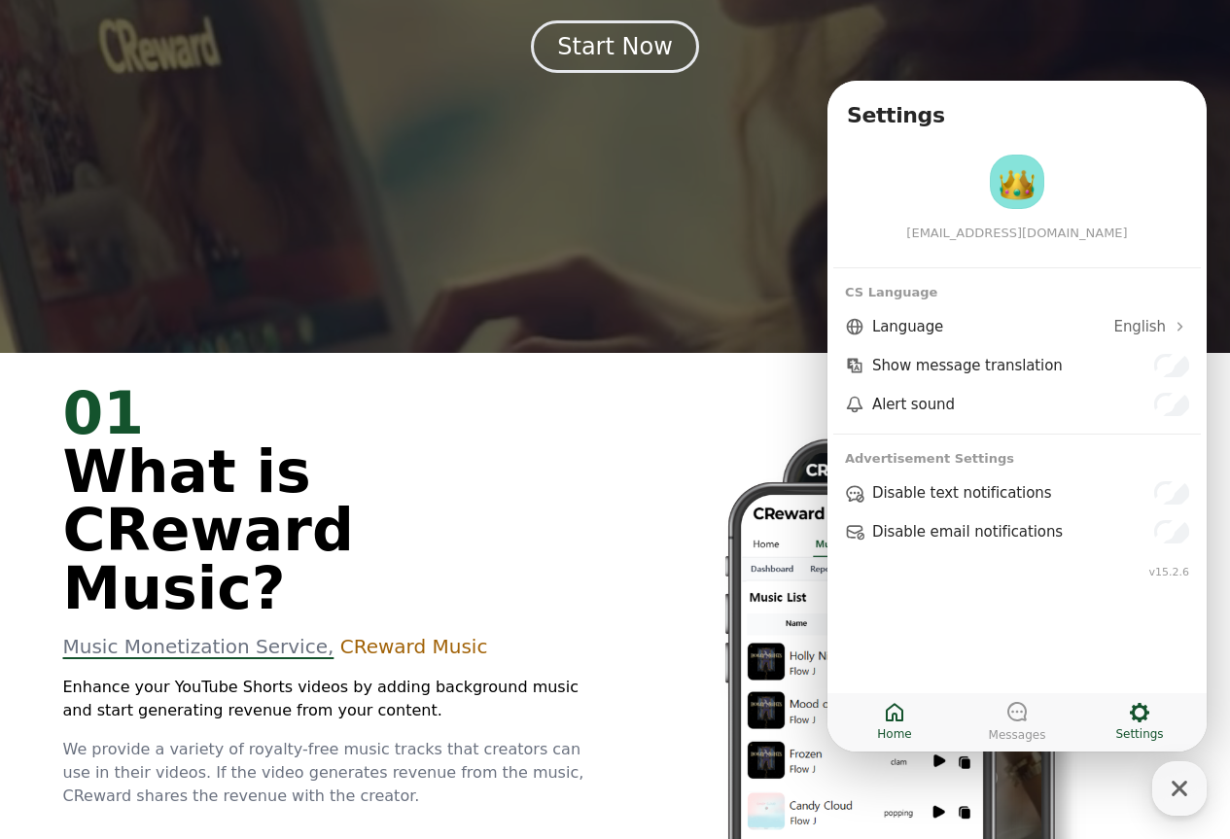
drag, startPoint x: 875, startPoint y: 695, endPoint x: 883, endPoint y: 712, distance: 18.3
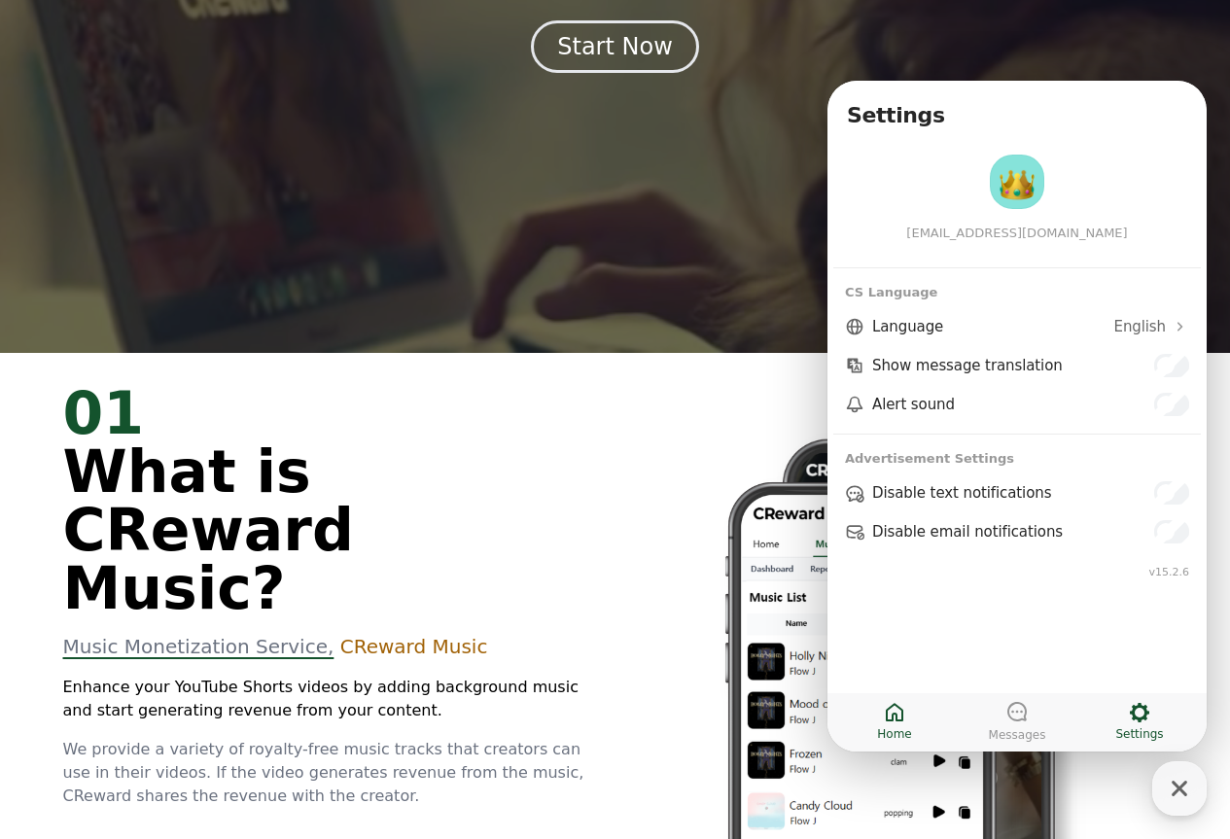
click at [883, 712] on nav "Home Messages Settings" at bounding box center [1017, 723] width 379 height 58
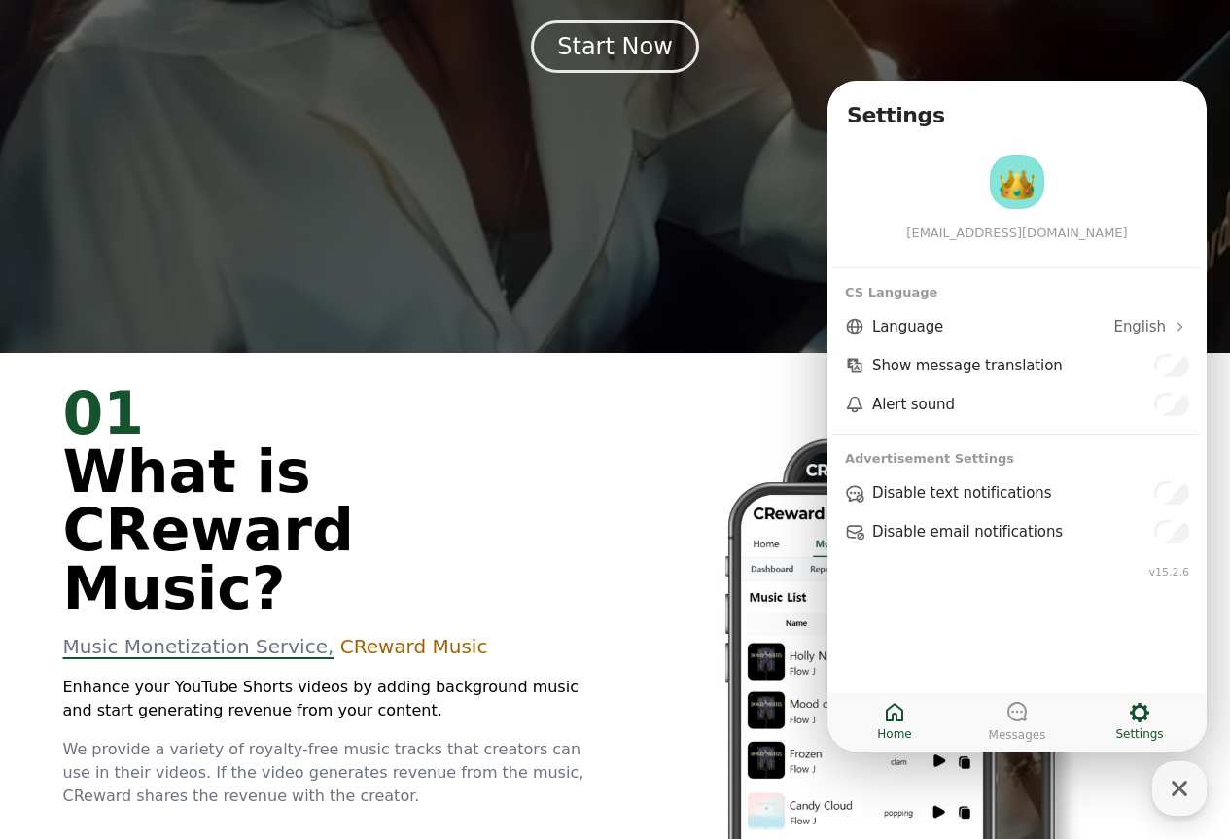
click at [896, 728] on span "Home" at bounding box center [894, 735] width 34 height 16
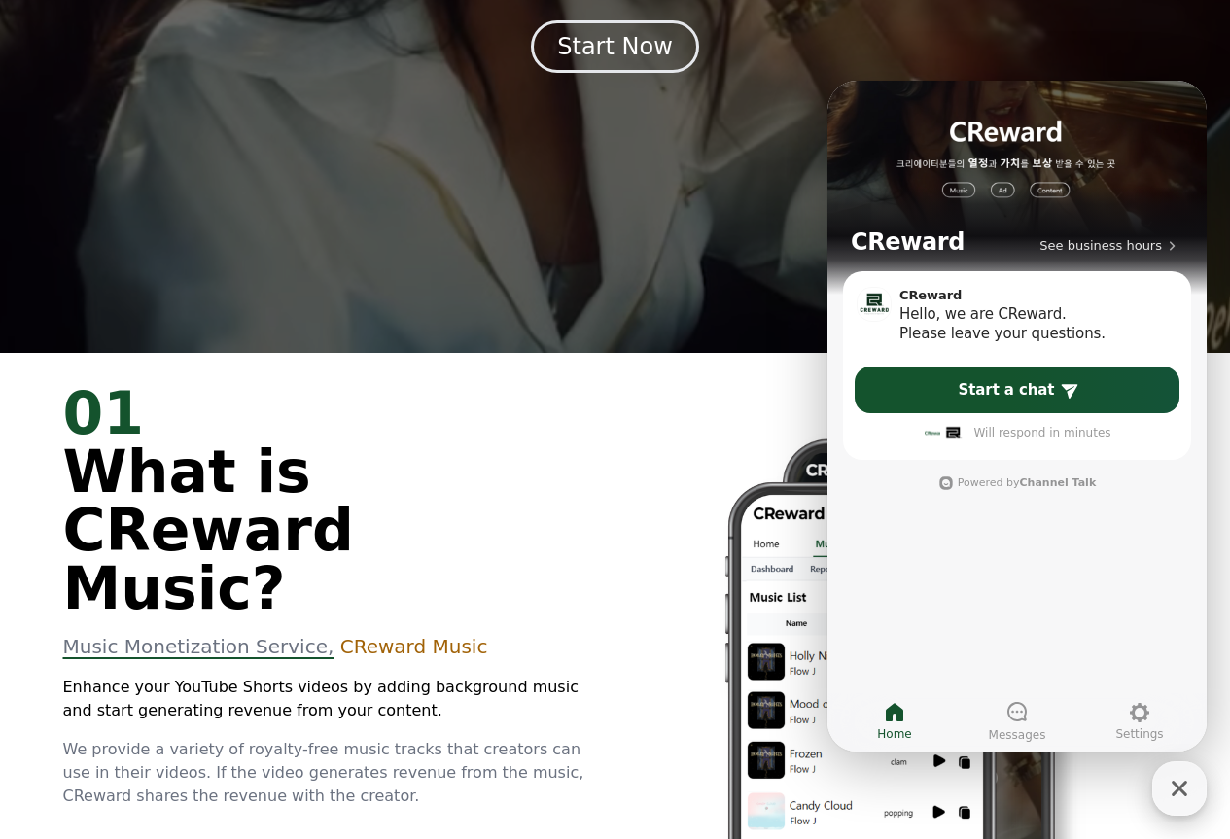
click at [1193, 785] on icon "button" at bounding box center [1179, 788] width 35 height 35
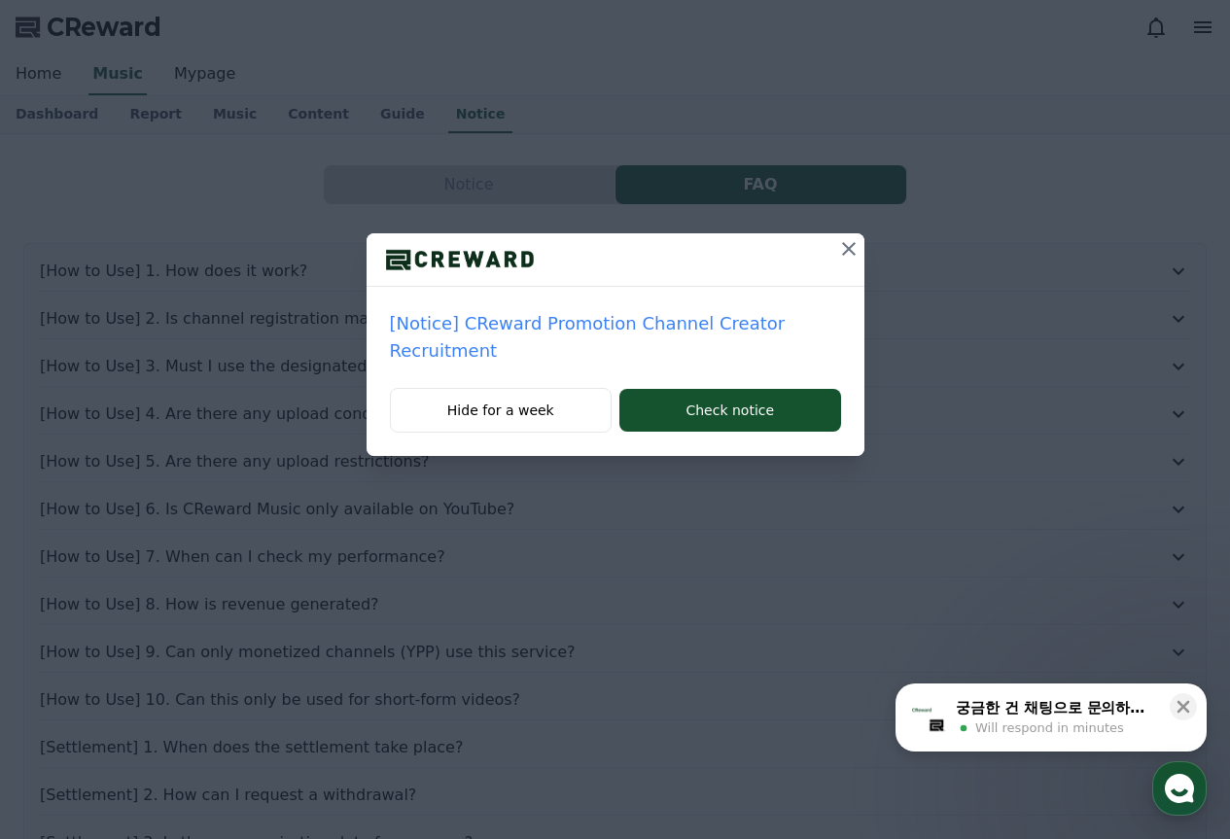
click at [848, 253] on icon at bounding box center [848, 248] width 23 height 23
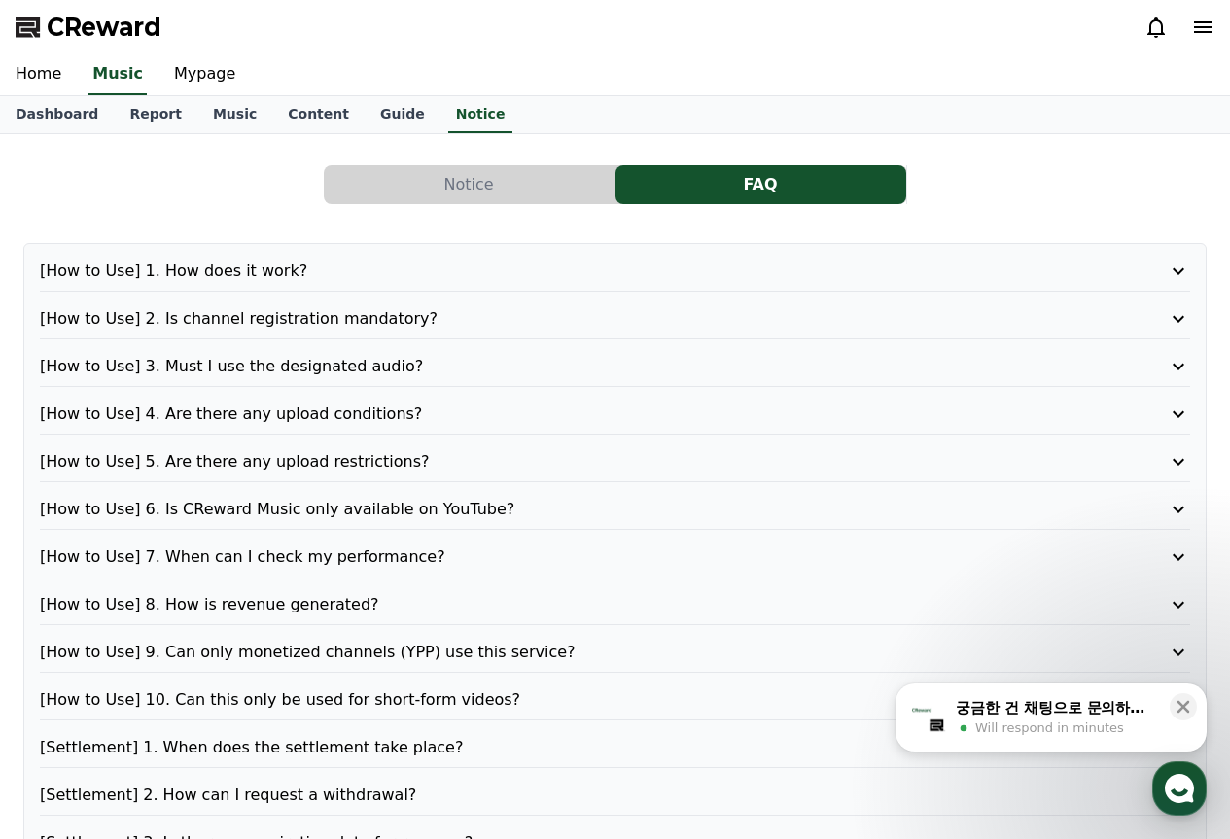
click at [312, 265] on p "[How to Use] 1. How does it work?" at bounding box center [569, 271] width 1058 height 23
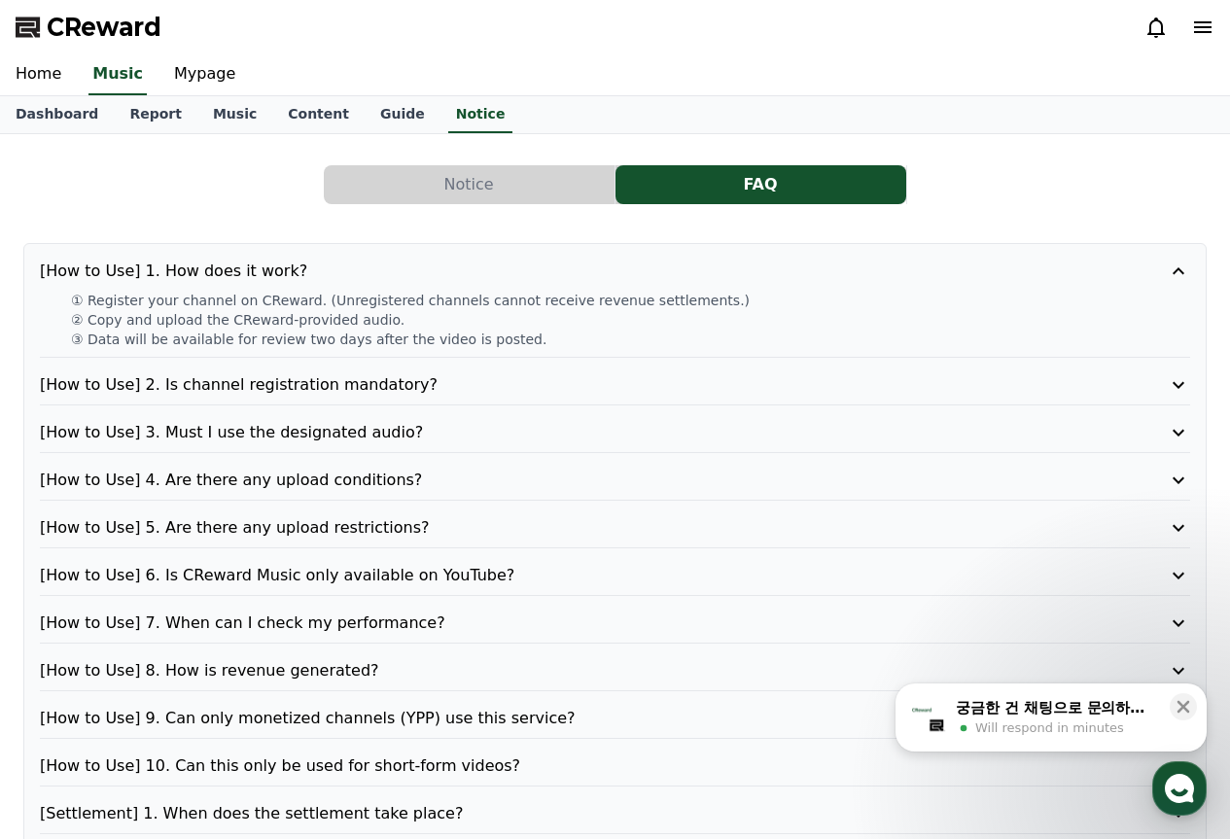
click at [357, 382] on p "[How to Use] 2. Is channel registration mandatory?" at bounding box center [569, 385] width 1058 height 23
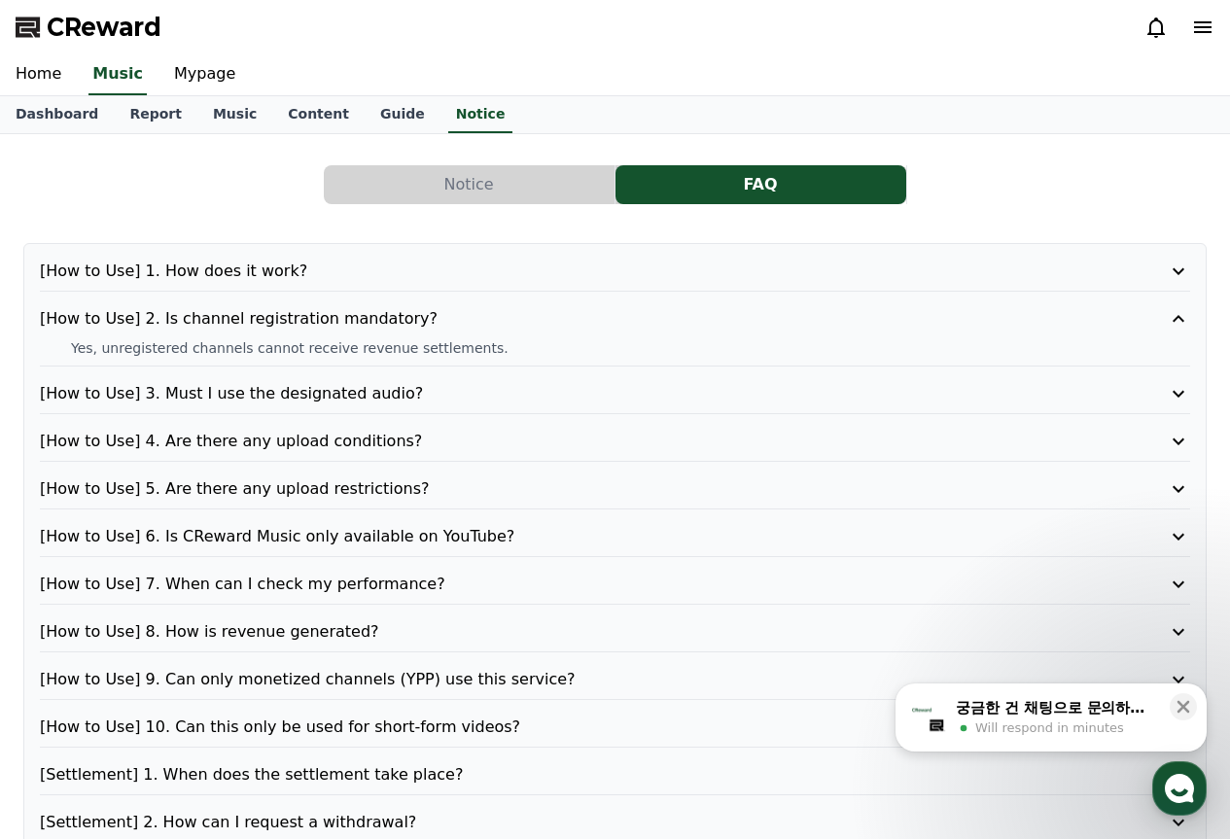
click at [365, 403] on p "[How to Use] 3. Must I use the designated audio?" at bounding box center [569, 393] width 1058 height 23
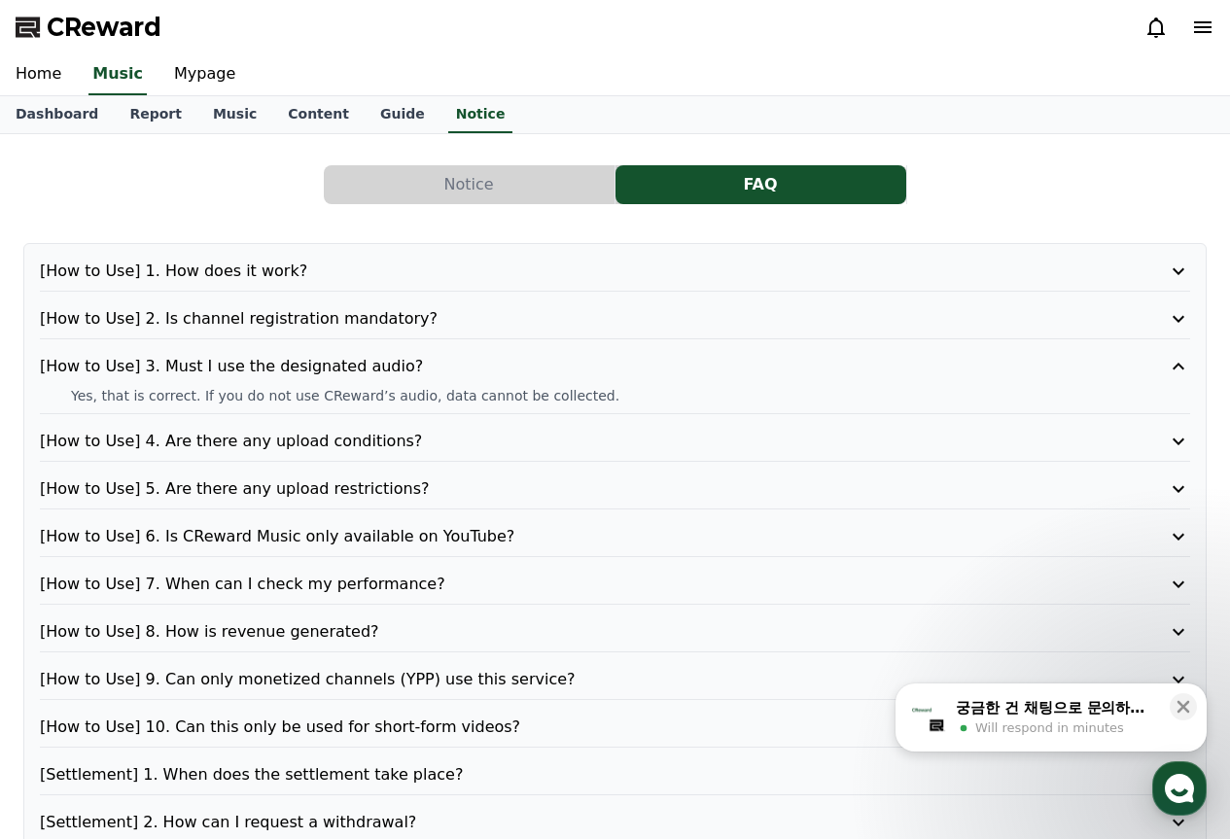
click at [348, 413] on div "[How to Use] 3. Must I use the designated audio? Yes, that is correct. If you d…" at bounding box center [615, 384] width 1151 height 59
click at [361, 449] on p "[How to Use] 4. Are there any upload conditions?" at bounding box center [569, 441] width 1058 height 23
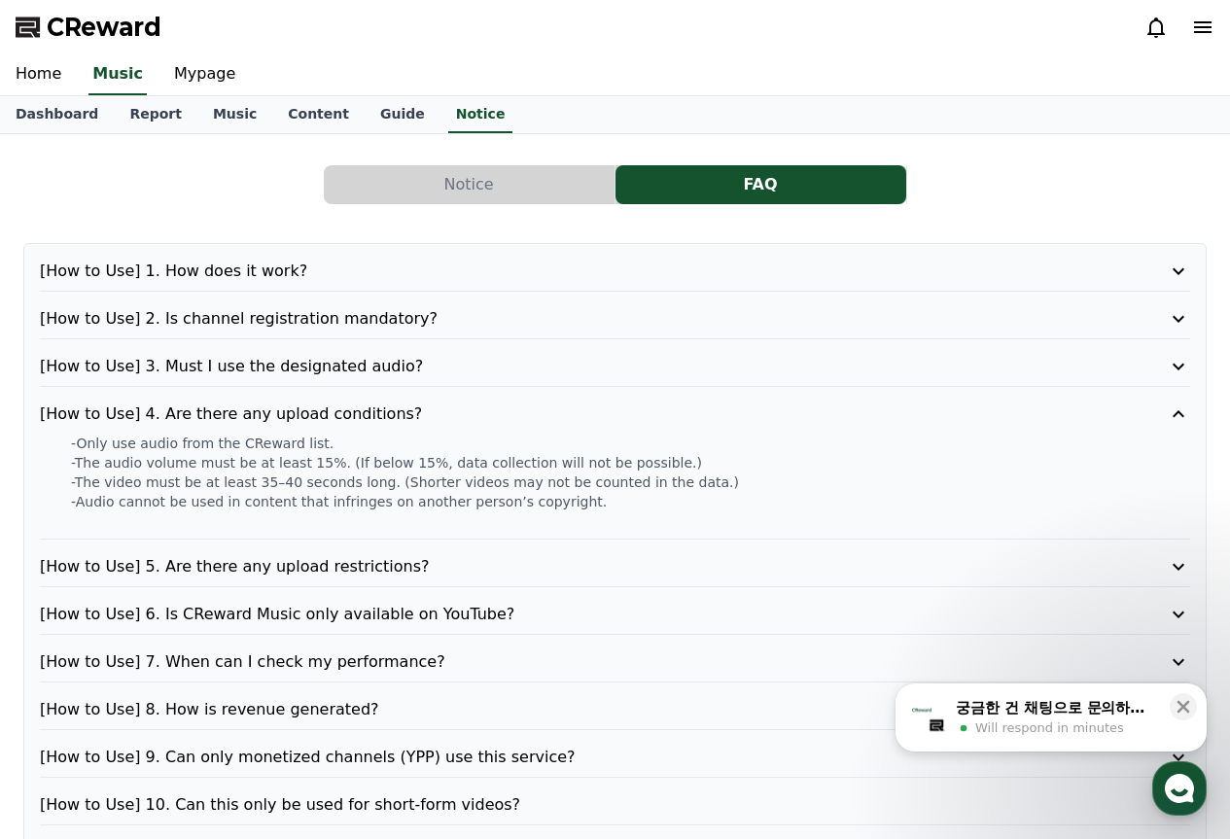
click at [453, 562] on p "[How to Use] 5. Are there any upload restrictions?" at bounding box center [569, 566] width 1058 height 23
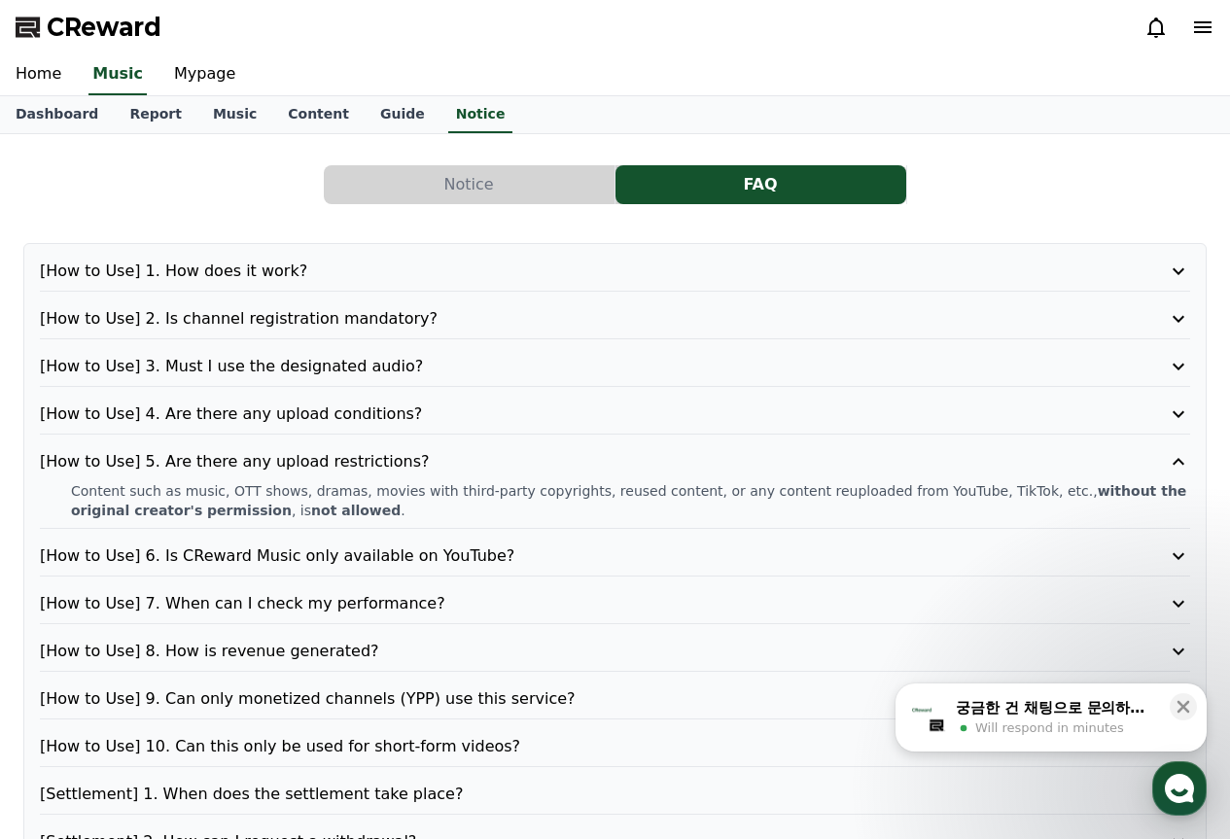
click at [153, 508] on p "Content such as music, OTT shows, dramas, movies with third-party copyrights, r…" at bounding box center [631, 500] width 1120 height 39
click at [199, 552] on p "[How to Use] 6. Is CReward Music only available on YouTube?" at bounding box center [569, 556] width 1058 height 23
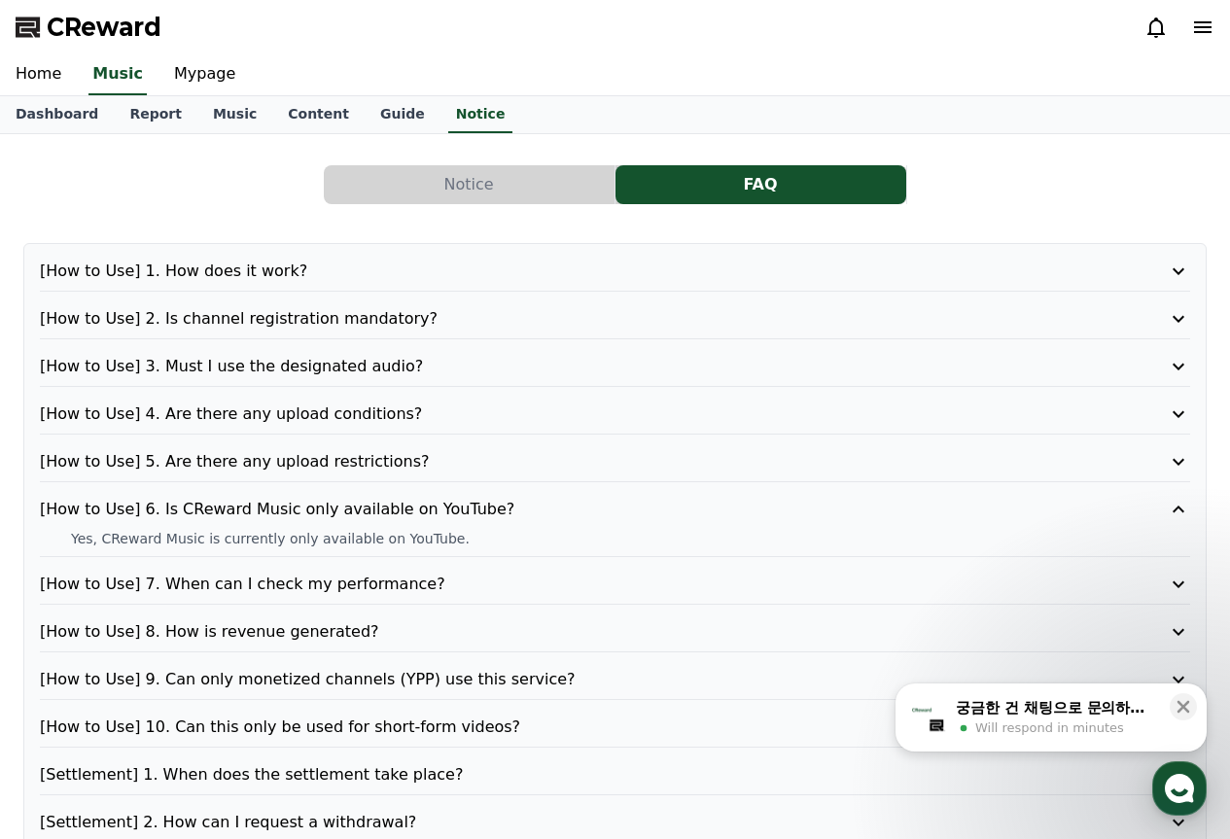
click at [485, 571] on div "[How to Use] 1. How does it work? [How to Use] 2. Is channel registration manda…" at bounding box center [615, 618] width 1184 height 751
click at [476, 584] on p "[How to Use] 7. When can I check my performance?" at bounding box center [569, 584] width 1058 height 23
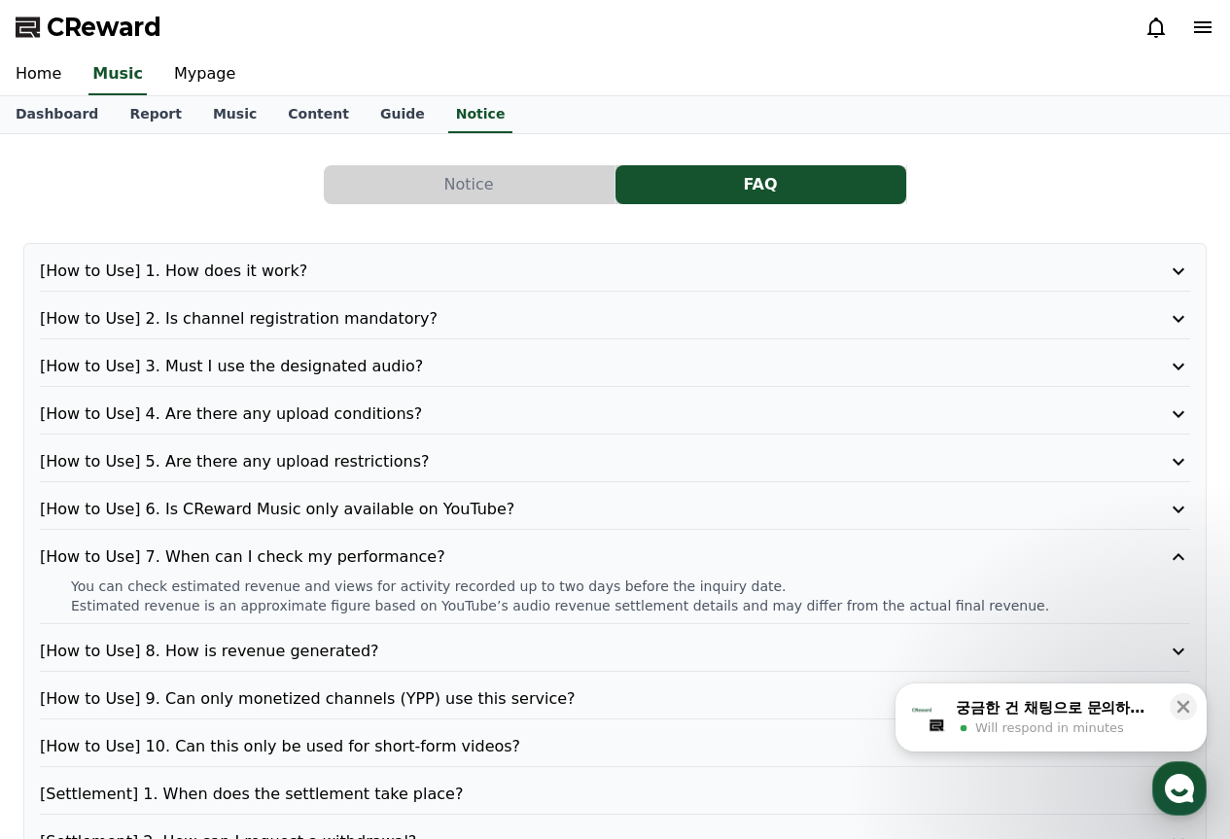
click at [375, 661] on p "[How to Use] 8. How is revenue generated?" at bounding box center [569, 651] width 1058 height 23
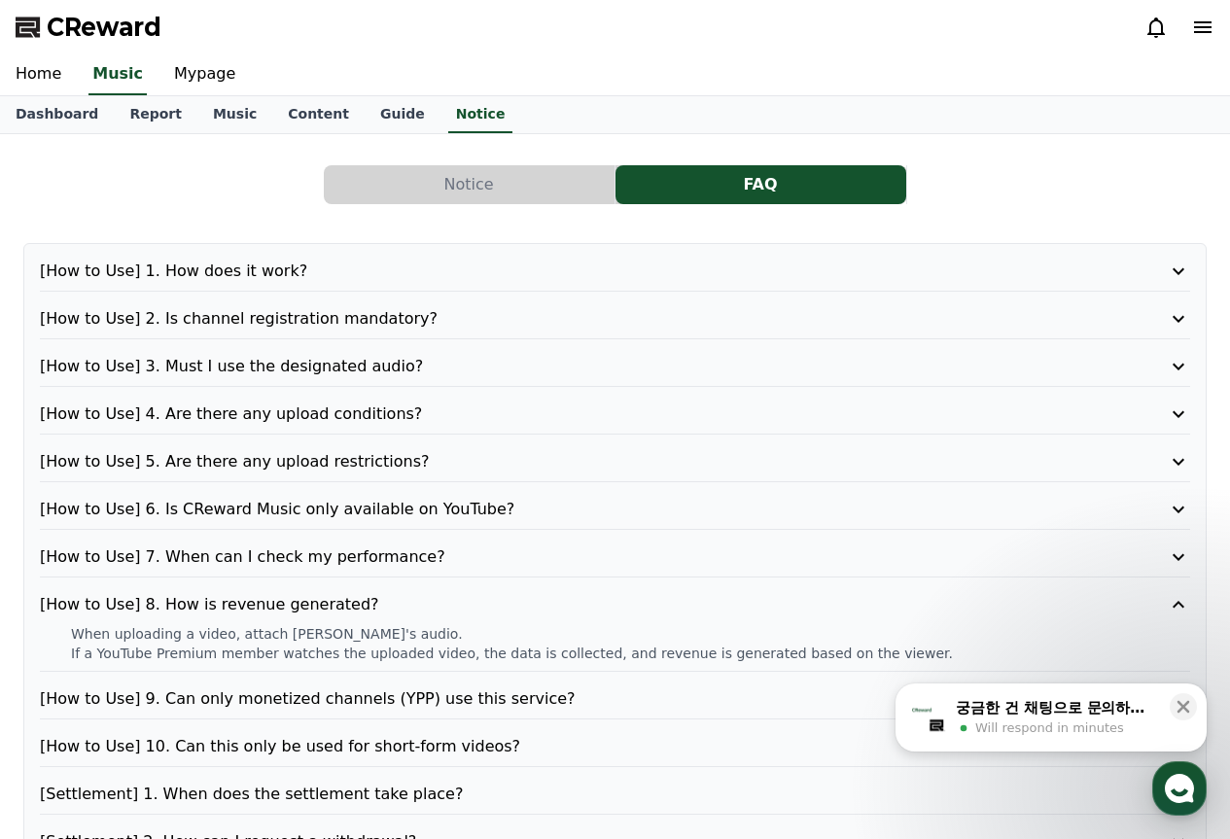
click at [362, 699] on p "[How to Use] 9. Can only monetized channels (YPP) use this service?" at bounding box center [569, 699] width 1058 height 23
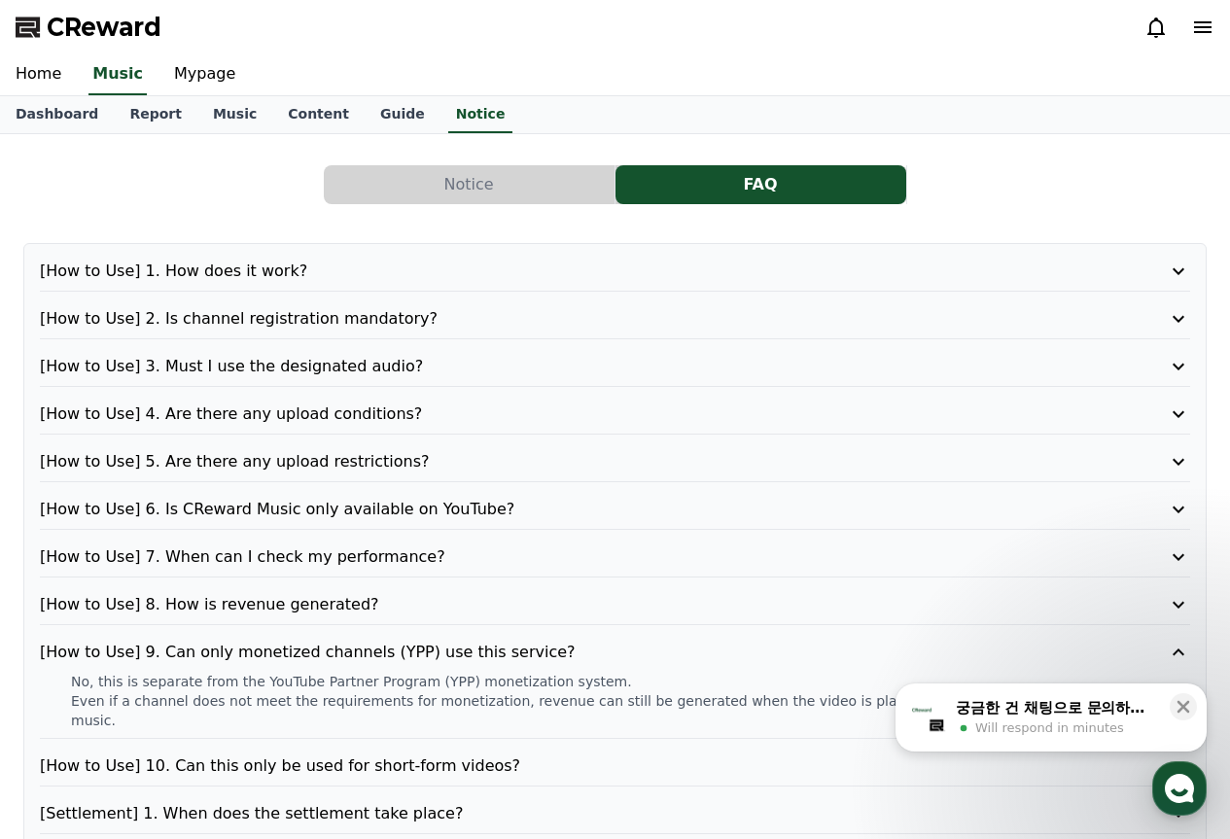
drag, startPoint x: 157, startPoint y: 700, endPoint x: 488, endPoint y: 705, distance: 331.7
click at [482, 707] on p "Even if a channel does not meet the requirements for monetization, revenue can …" at bounding box center [631, 711] width 1120 height 39
click at [581, 701] on p "Even if a channel does not meet the requirements for monetization, revenue can …" at bounding box center [631, 711] width 1120 height 39
click at [1184, 705] on icon at bounding box center [1183, 706] width 19 height 19
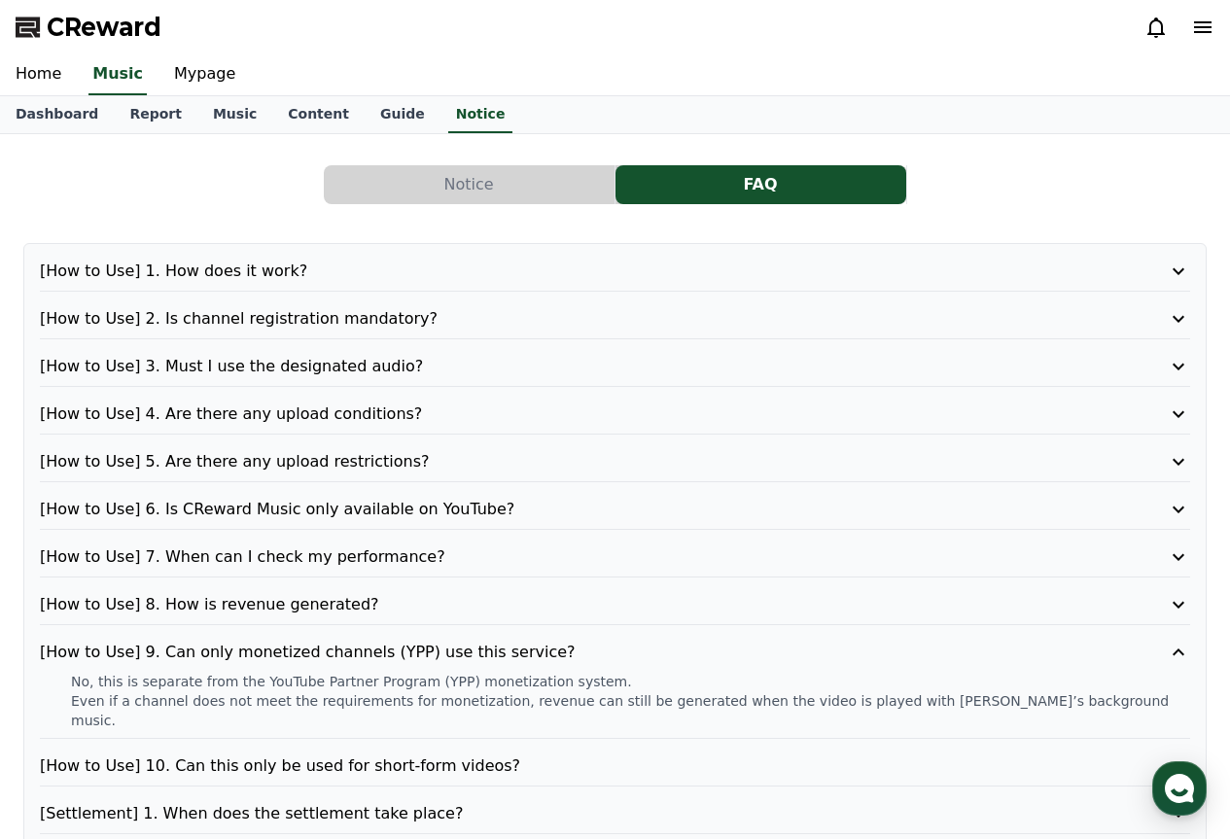
click at [536, 755] on p "[How to Use] 10. Can this only be used for short-form videos?" at bounding box center [569, 766] width 1058 height 23
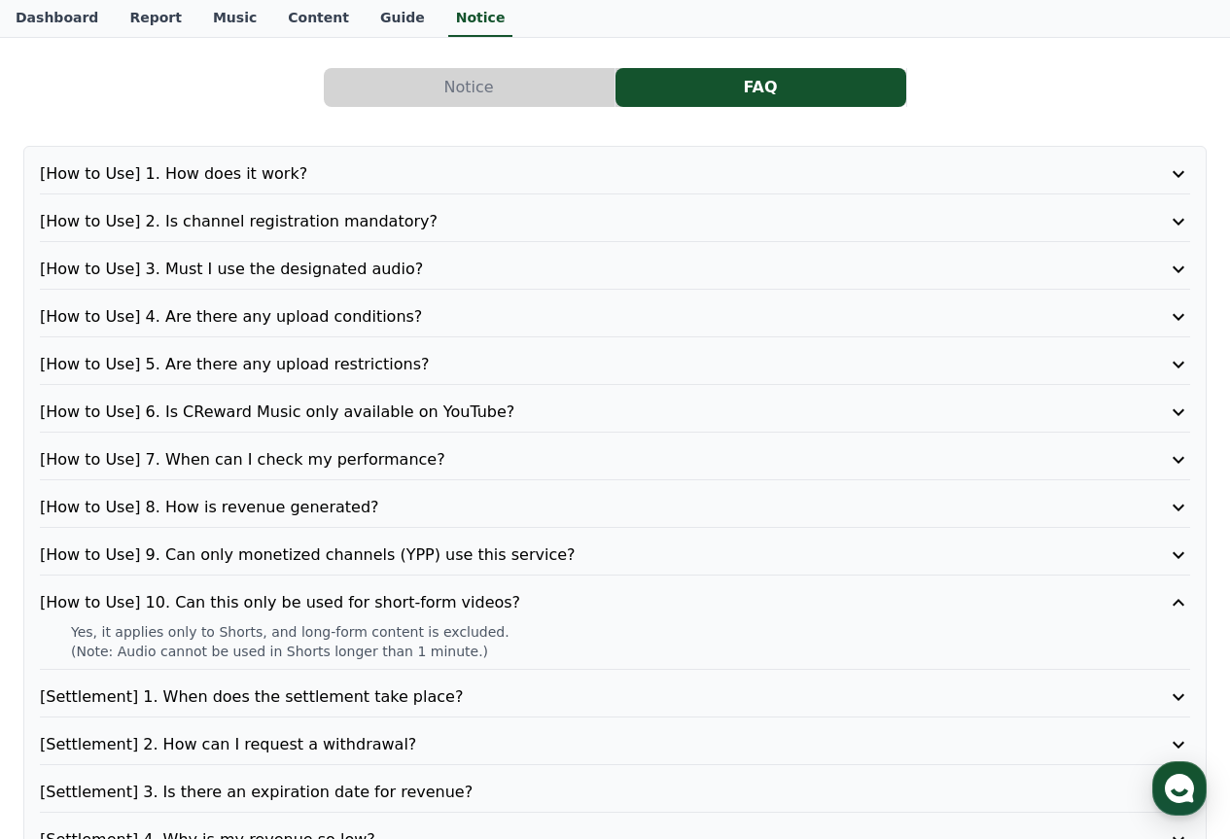
scroll to position [195, 0]
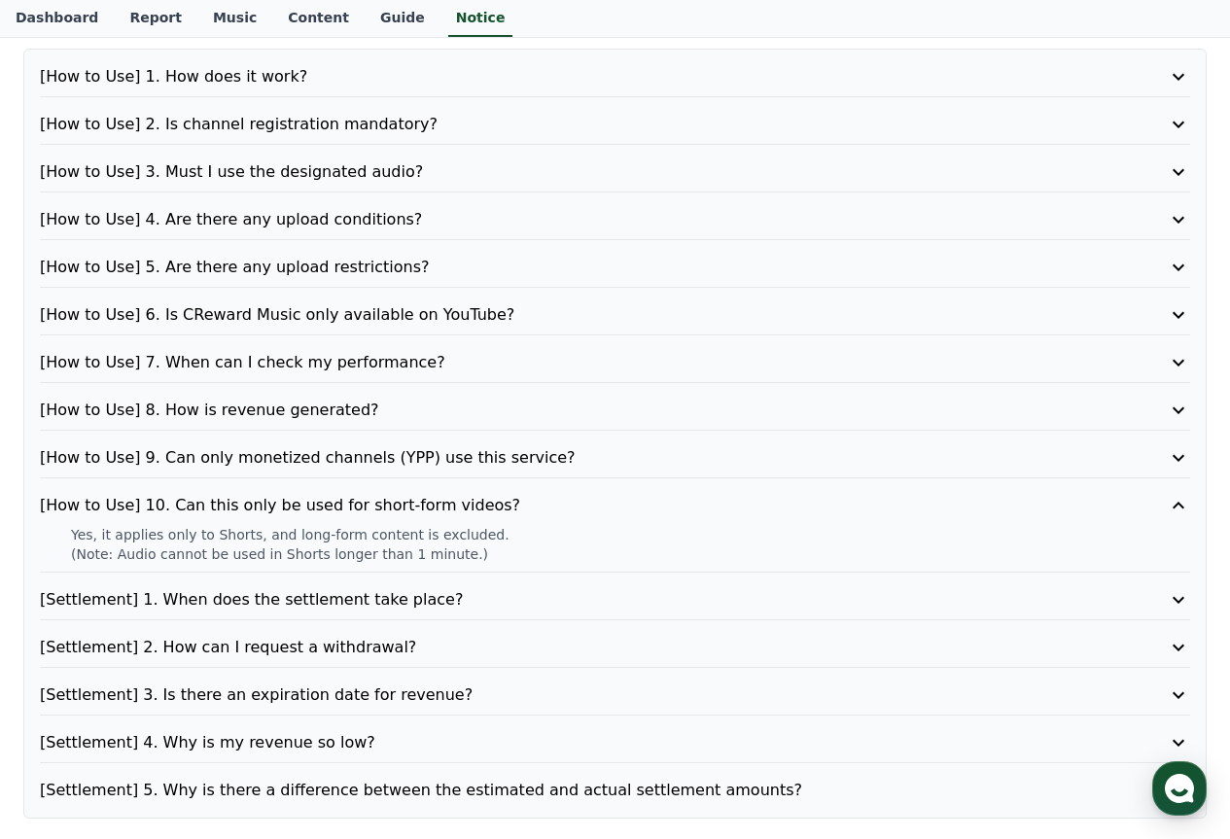
click at [459, 643] on p "[Settlement] 2. How can I request a withdrawal?" at bounding box center [569, 647] width 1058 height 23
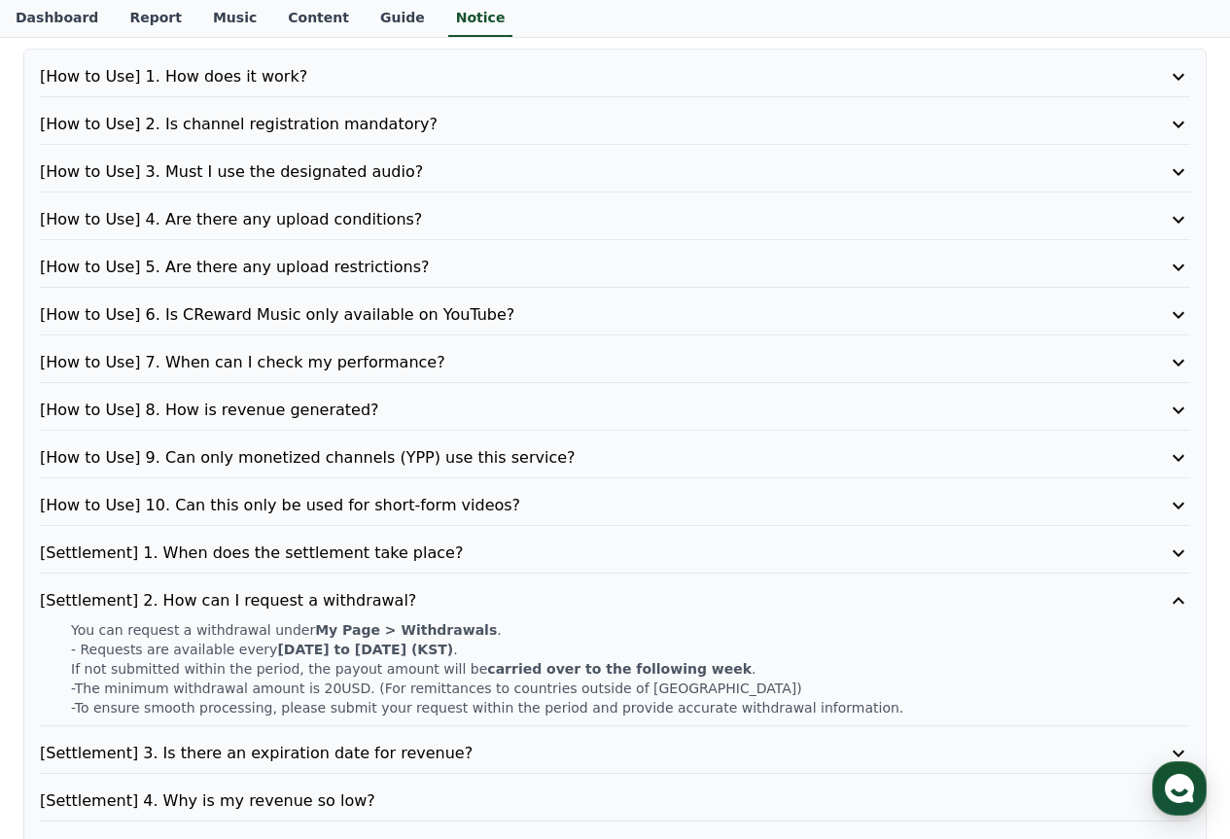
click at [402, 758] on p "[Settlement] 3. Is there an expiration date for revenue?" at bounding box center [569, 753] width 1058 height 23
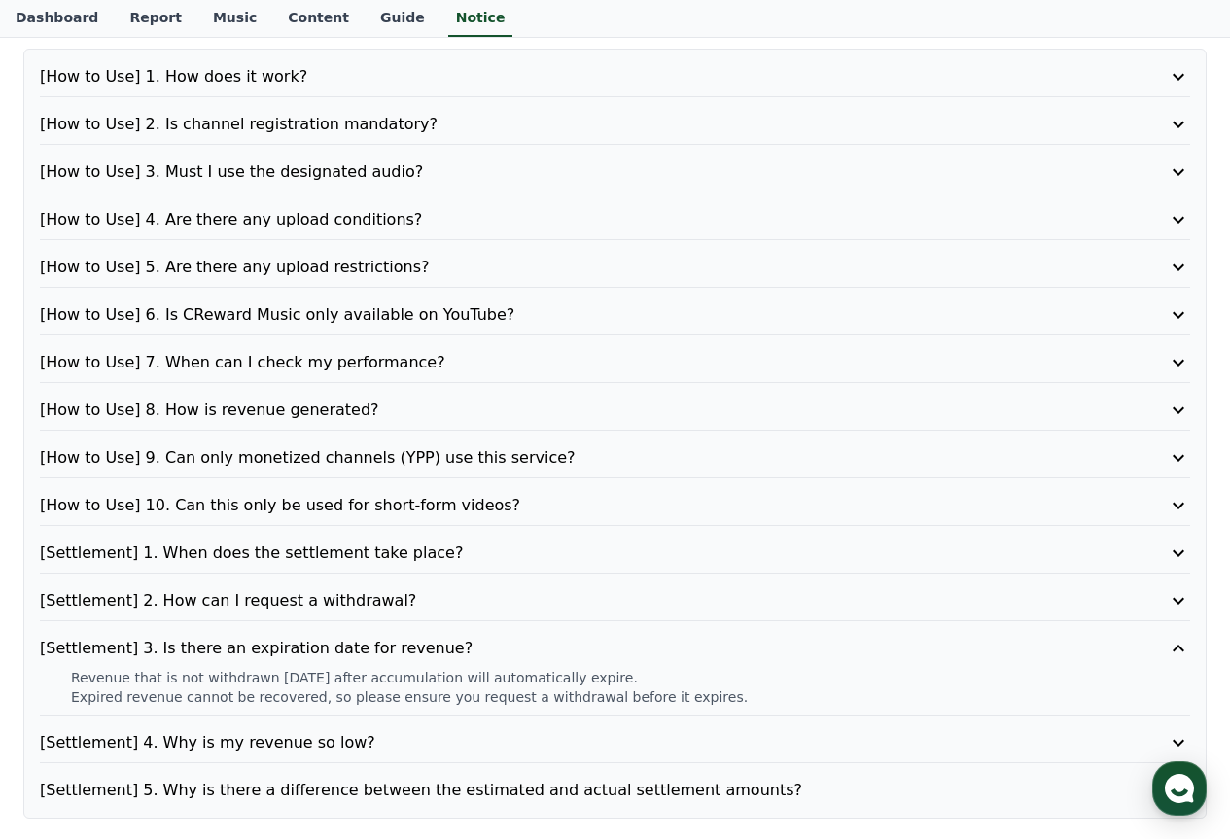
click at [457, 726] on div "[How to Use] 1. How does it work? [How to Use] 2. Is channel registration manda…" at bounding box center [615, 434] width 1184 height 770
click at [432, 737] on p "[Settlement] 4. Why is my revenue so low?" at bounding box center [569, 742] width 1058 height 23
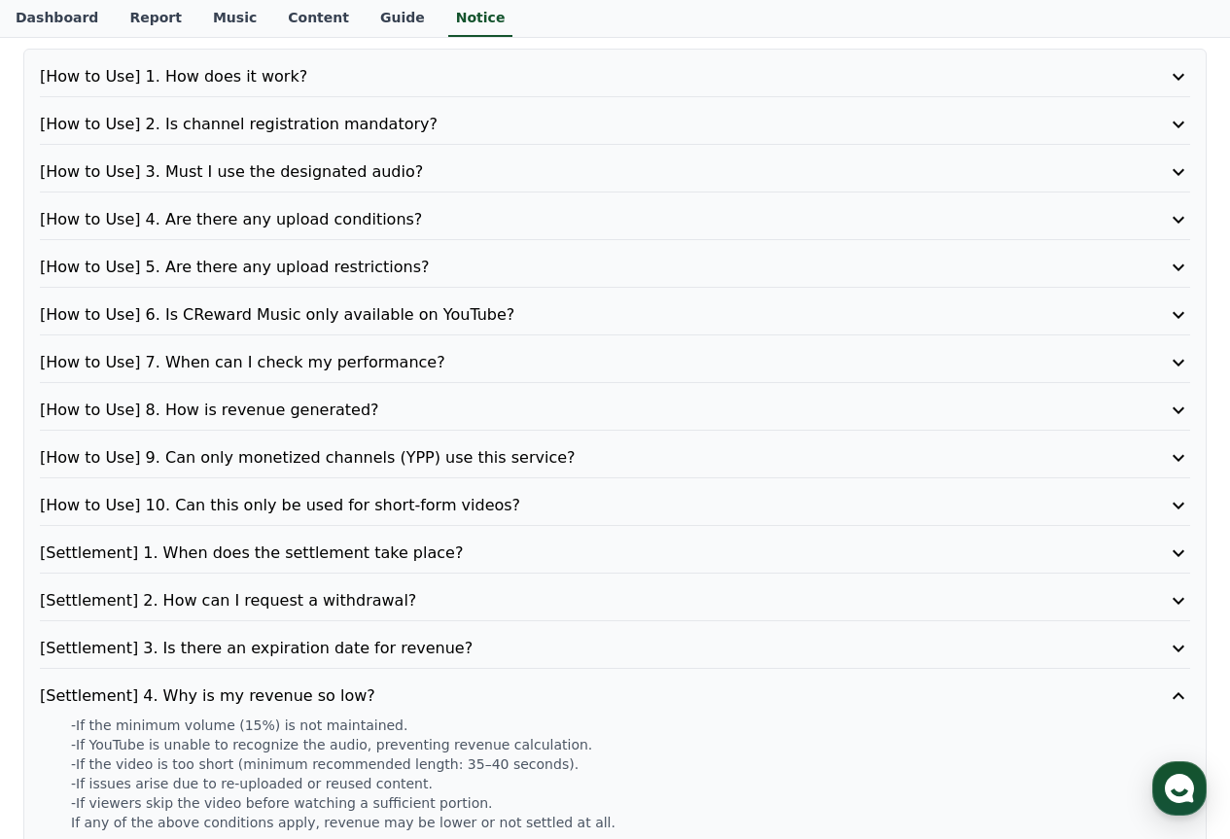
drag, startPoint x: 190, startPoint y: 726, endPoint x: 250, endPoint y: 728, distance: 60.3
click at [247, 728] on p "-If the minimum volume (15%) is not maintained." at bounding box center [631, 725] width 1120 height 19
click at [273, 747] on p "-If YouTube is unable to recognize the audio, preventing revenue calculation." at bounding box center [631, 744] width 1120 height 19
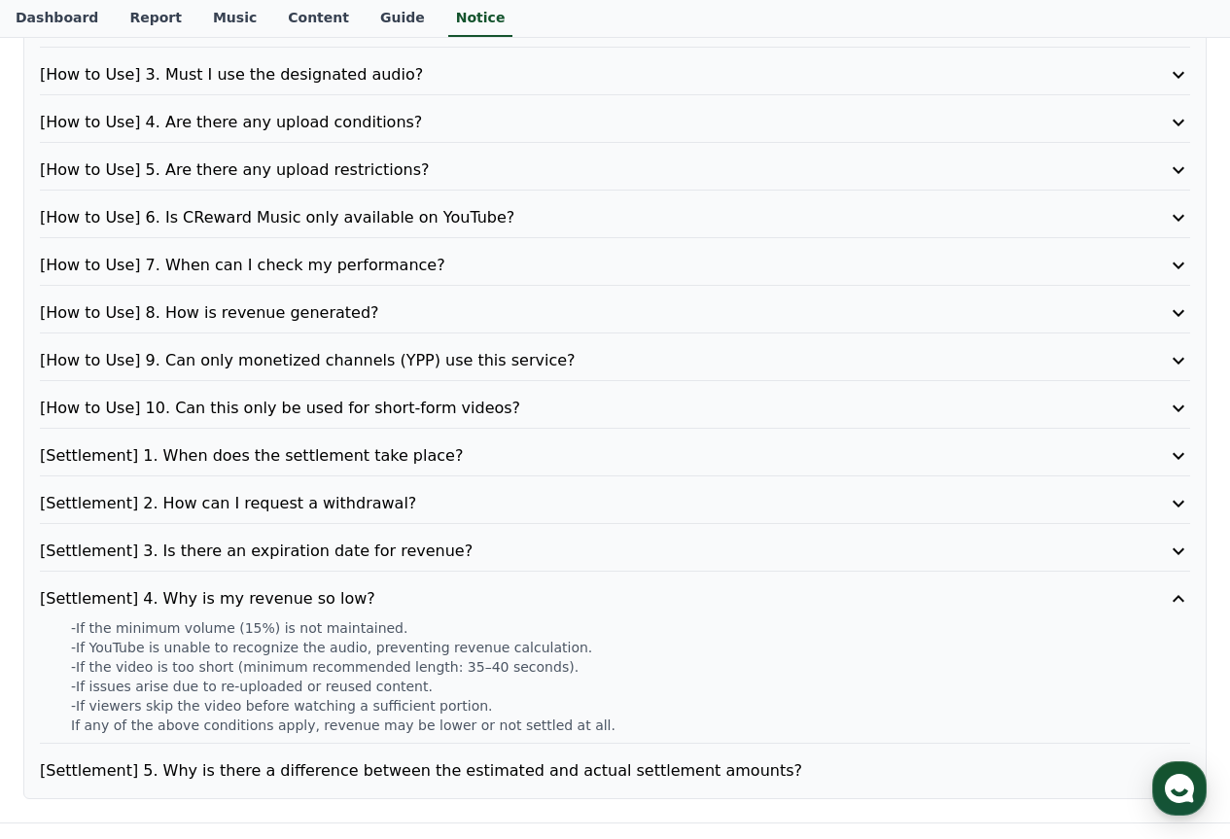
scroll to position [389, 0]
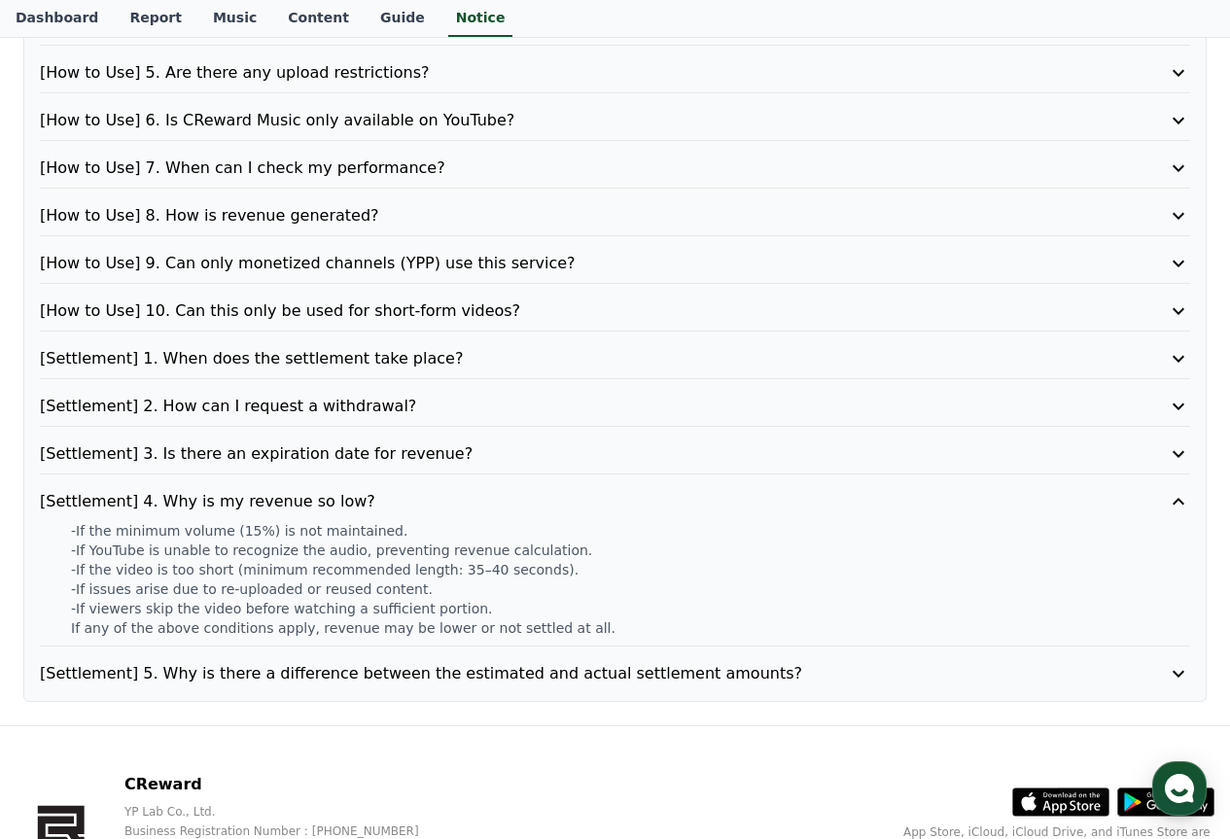
click at [517, 678] on p "[Settlement] 5. Why is there a difference between the estimated and actual sett…" at bounding box center [569, 673] width 1058 height 23
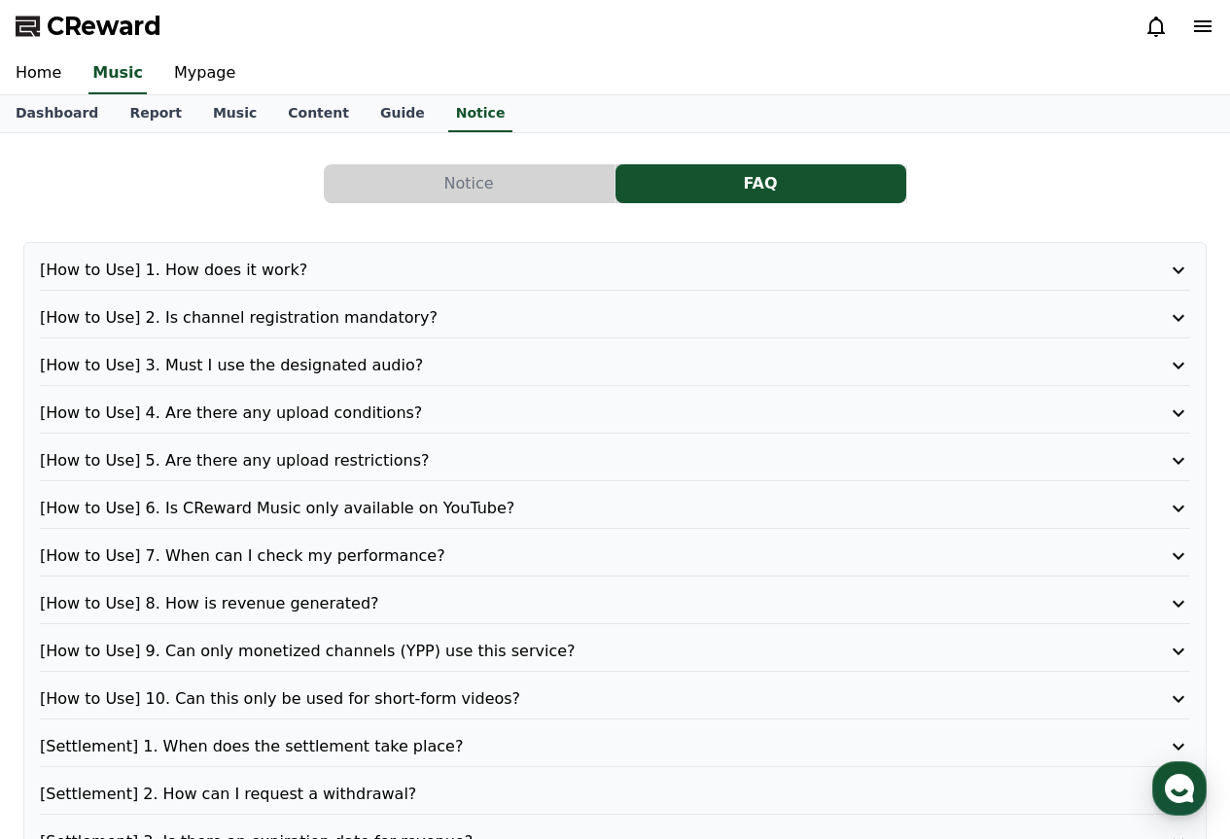
scroll to position [0, 0]
